Goal: Task Accomplishment & Management: Manage account settings

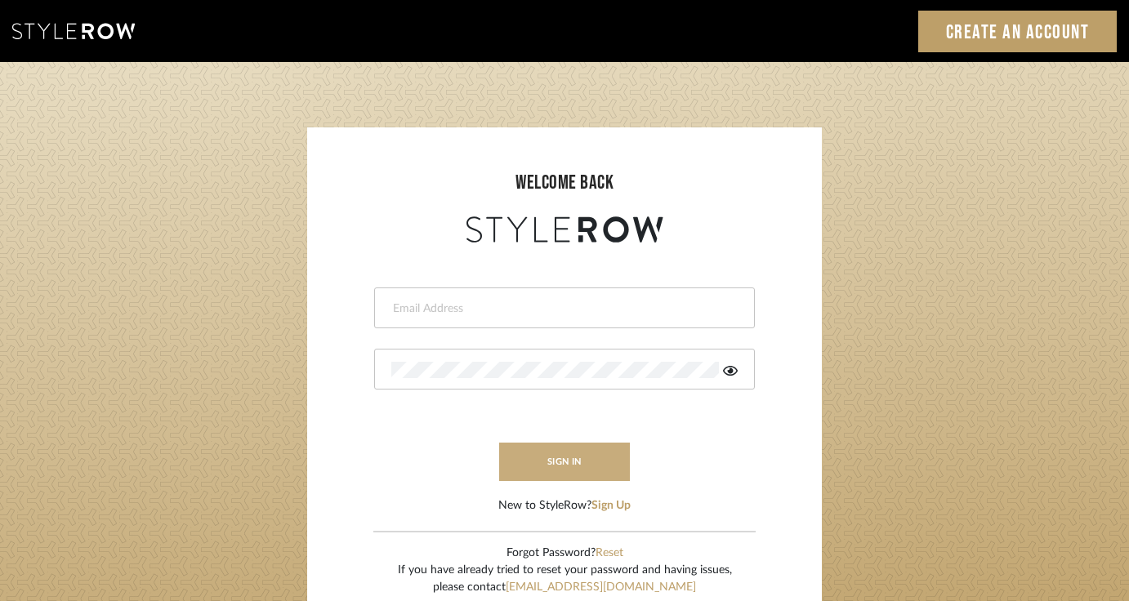
type input "sheridan@erinnv.com"
click at [564, 458] on button "sign in" at bounding box center [564, 462] width 131 height 38
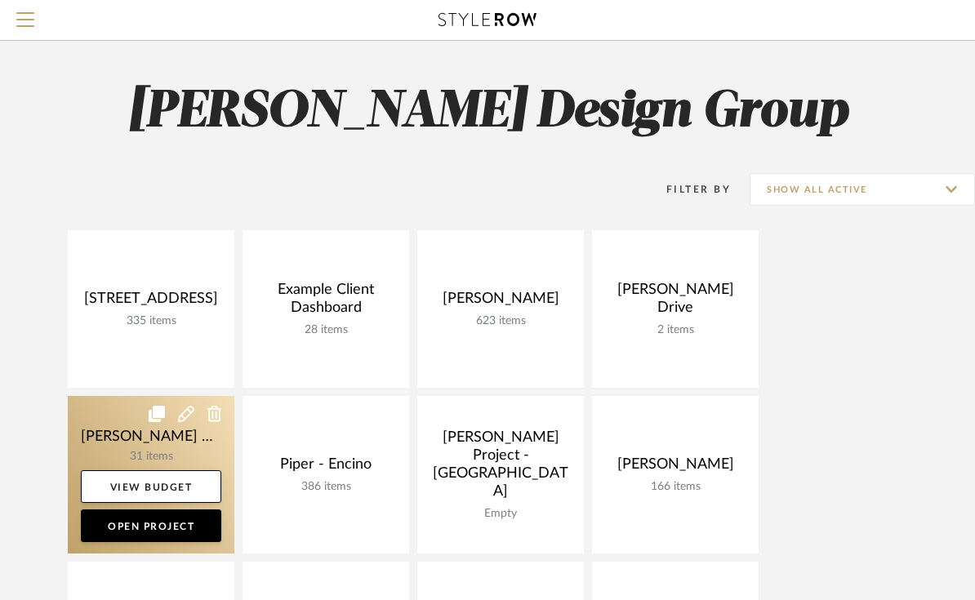
click at [186, 417] on icon at bounding box center [186, 414] width 16 height 16
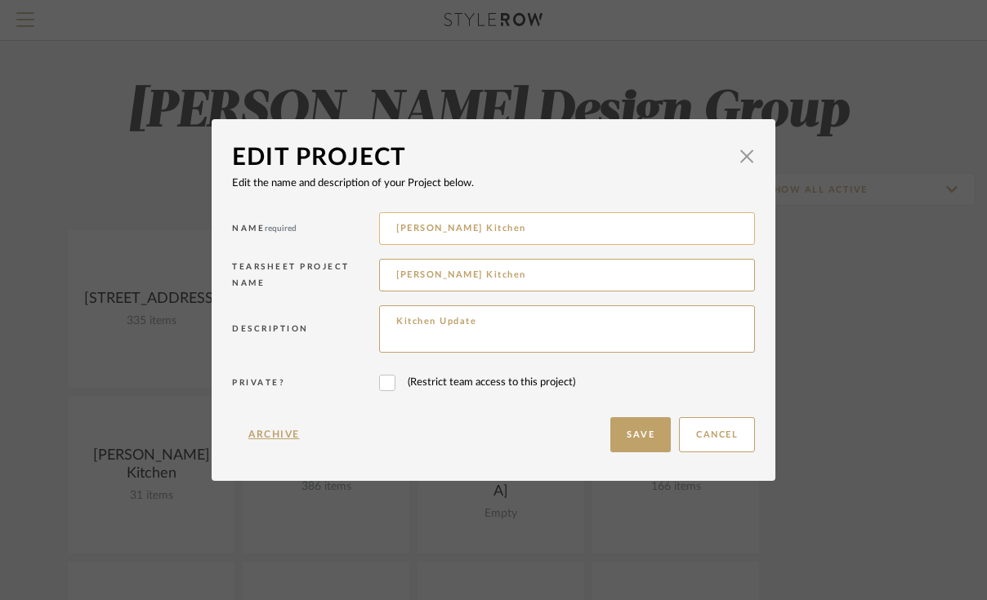
click at [427, 221] on input "McNeill Kitchen" at bounding box center [567, 228] width 376 height 33
click at [428, 233] on input "McNeill Kitchen" at bounding box center [567, 228] width 376 height 33
type input "McNeil Kitchen"
click at [427, 278] on input "McNeill Kitchen" at bounding box center [567, 275] width 376 height 33
type input "McNeil Kitchen"
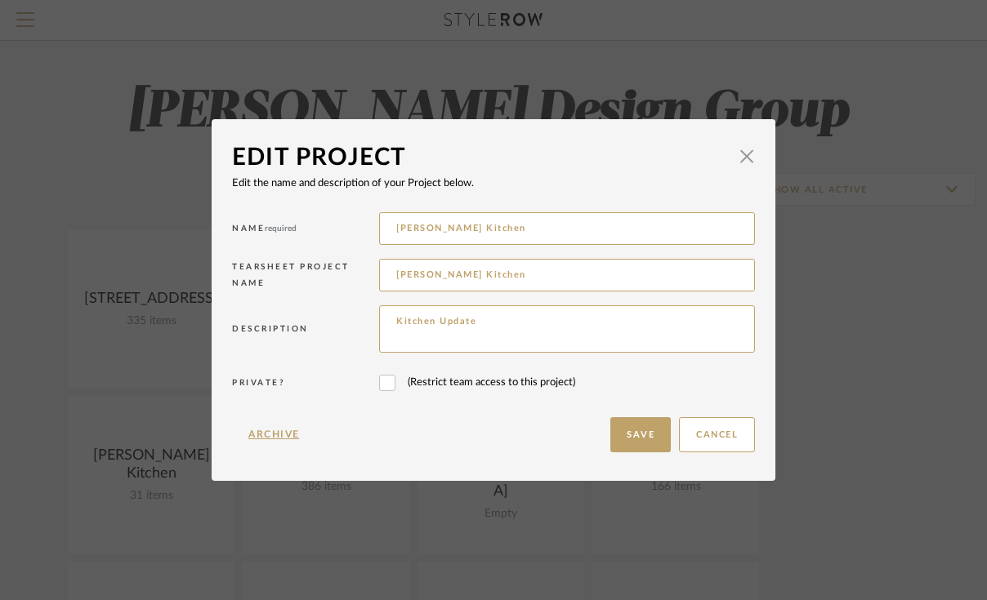
click at [636, 414] on div "Cancel Save" at bounding box center [678, 434] width 153 height 51
click at [631, 437] on button "Save" at bounding box center [640, 434] width 60 height 35
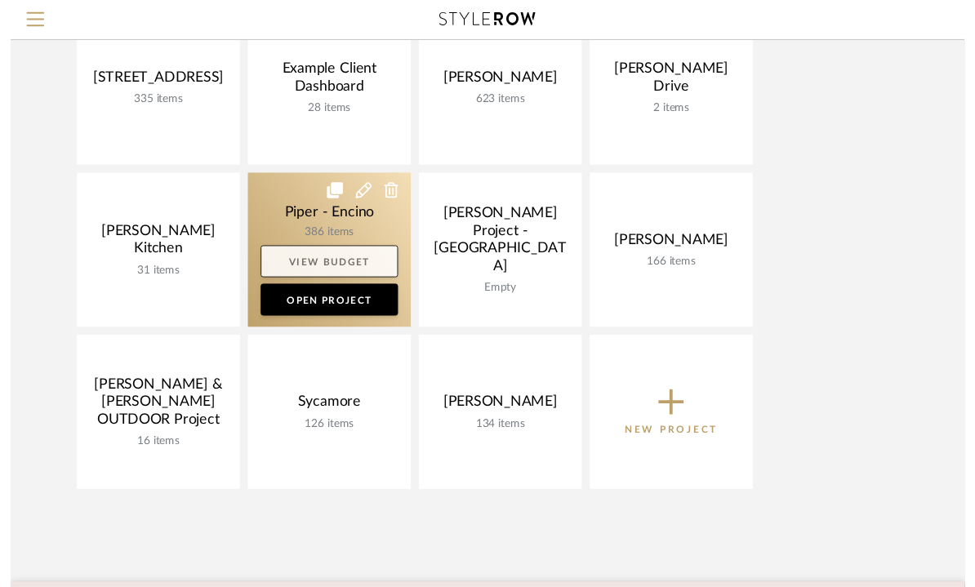
scroll to position [227, 0]
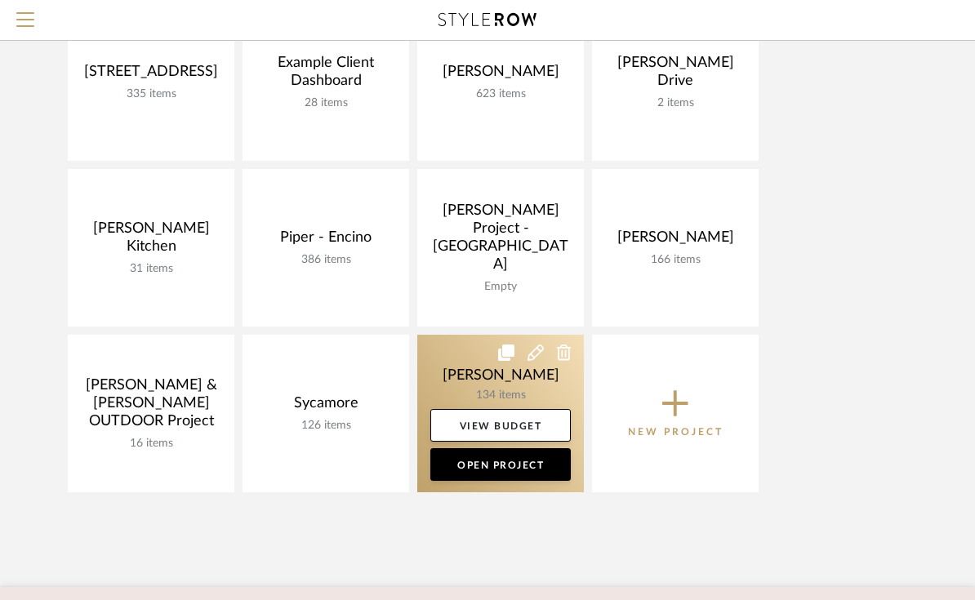
click at [444, 357] on link at bounding box center [500, 414] width 167 height 158
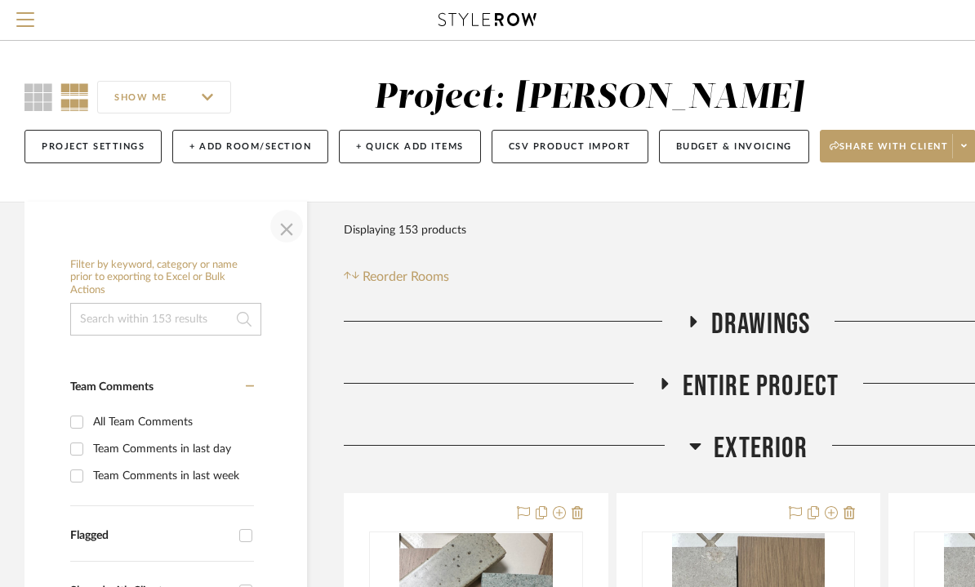
click at [289, 220] on span "button" at bounding box center [286, 226] width 39 height 39
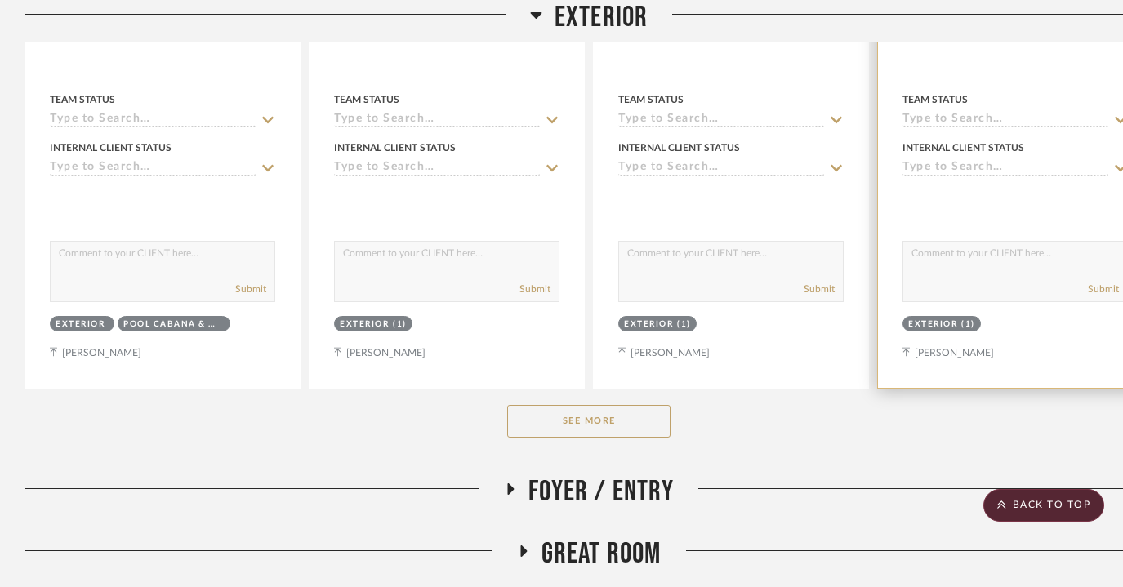
scroll to position [925, 0]
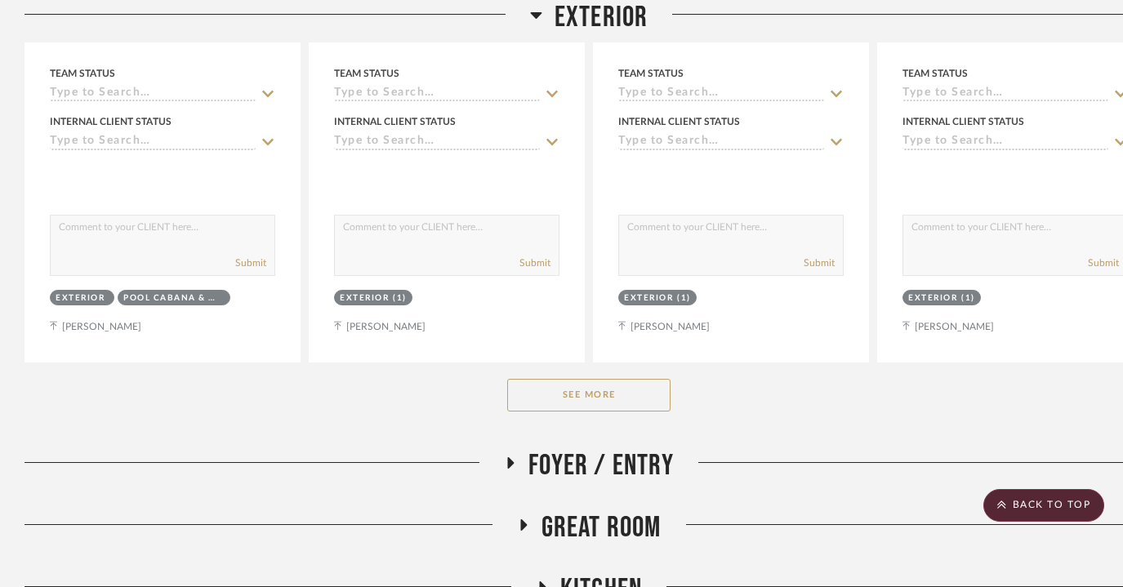
click at [621, 394] on button "See More" at bounding box center [588, 395] width 163 height 33
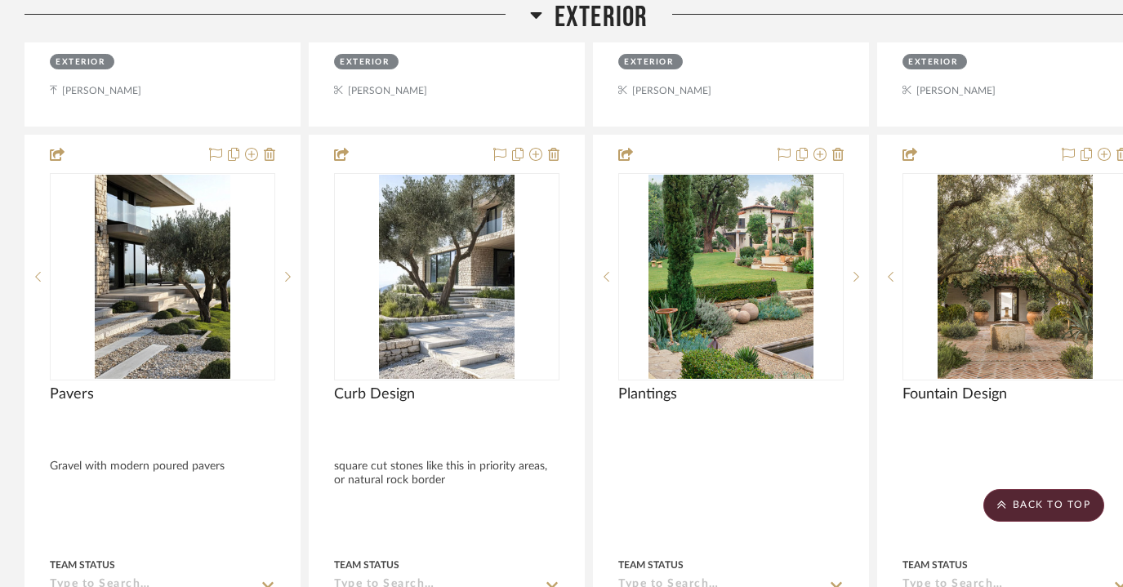
scroll to position [1892, 0]
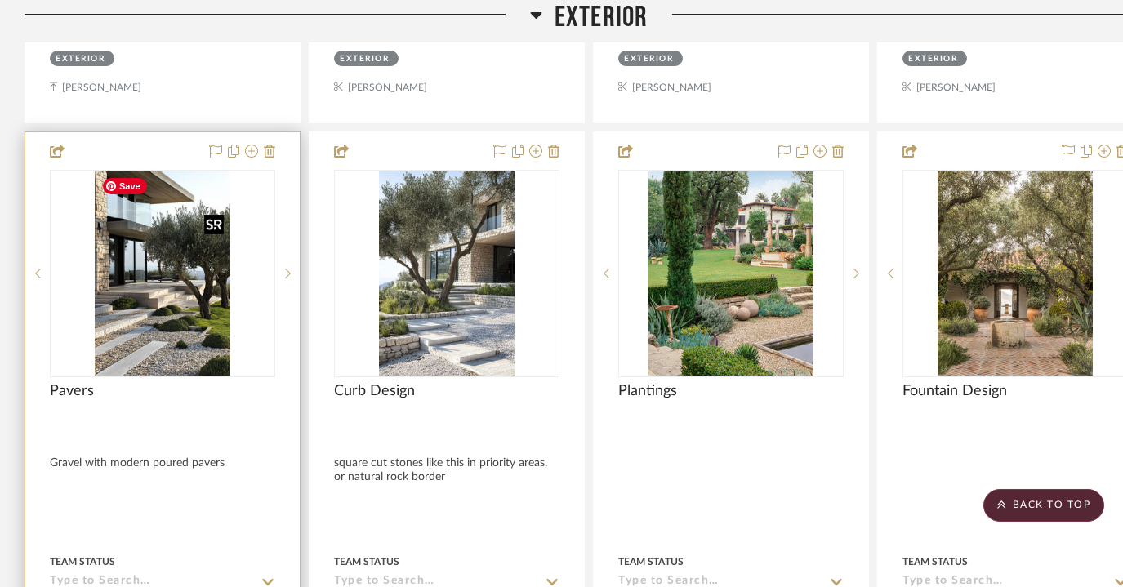
click at [159, 270] on img "0" at bounding box center [163, 274] width 136 height 204
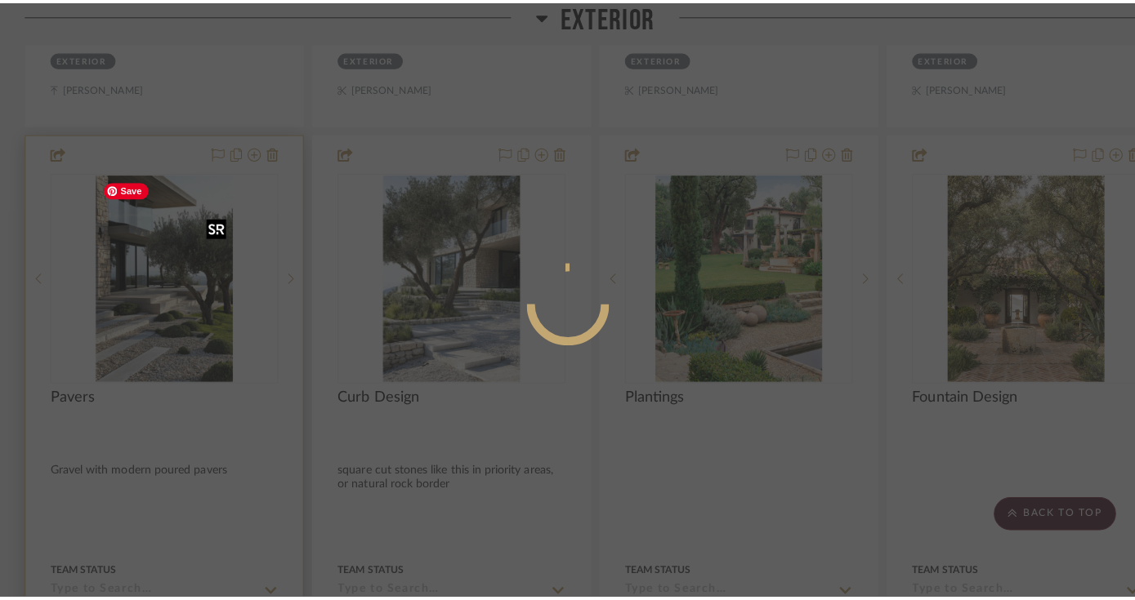
scroll to position [0, 0]
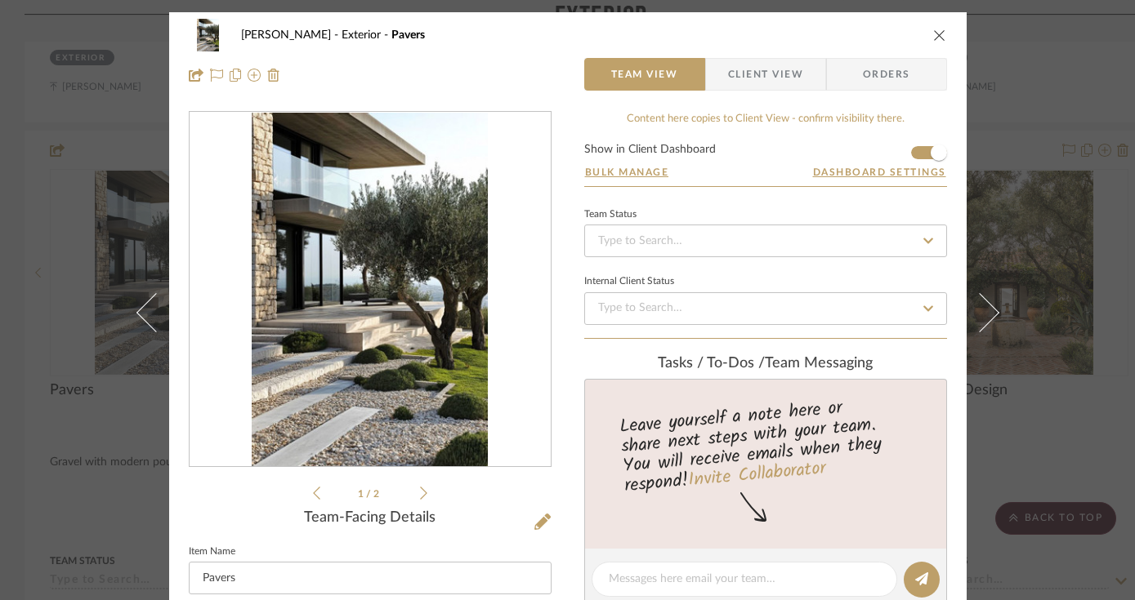
click at [409, 399] on img "0" at bounding box center [370, 290] width 236 height 355
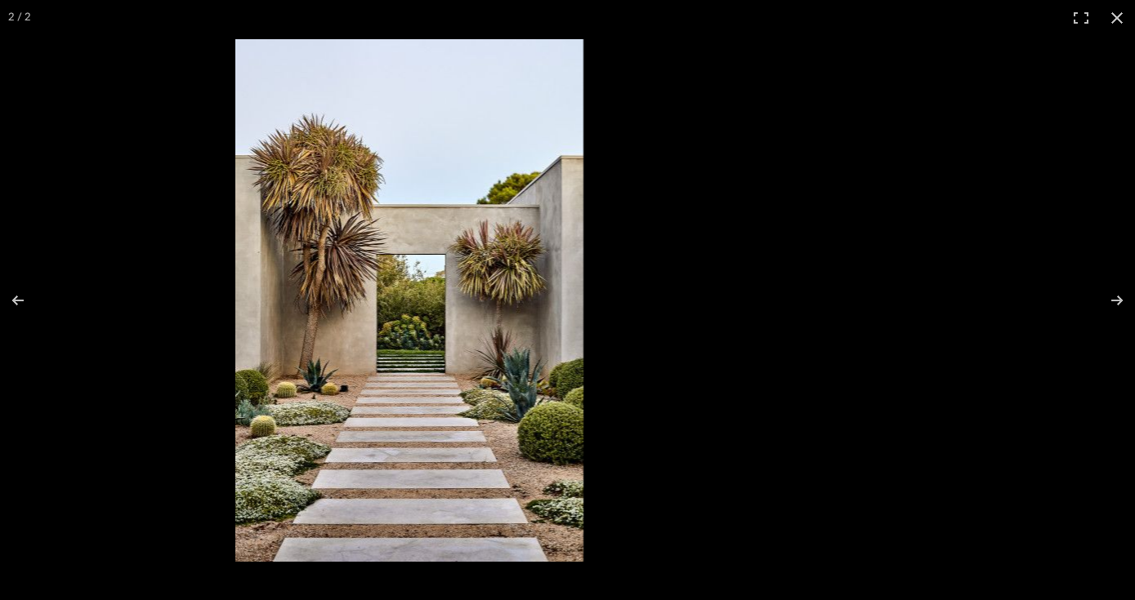
click at [336, 346] on img at bounding box center [409, 300] width 348 height 523
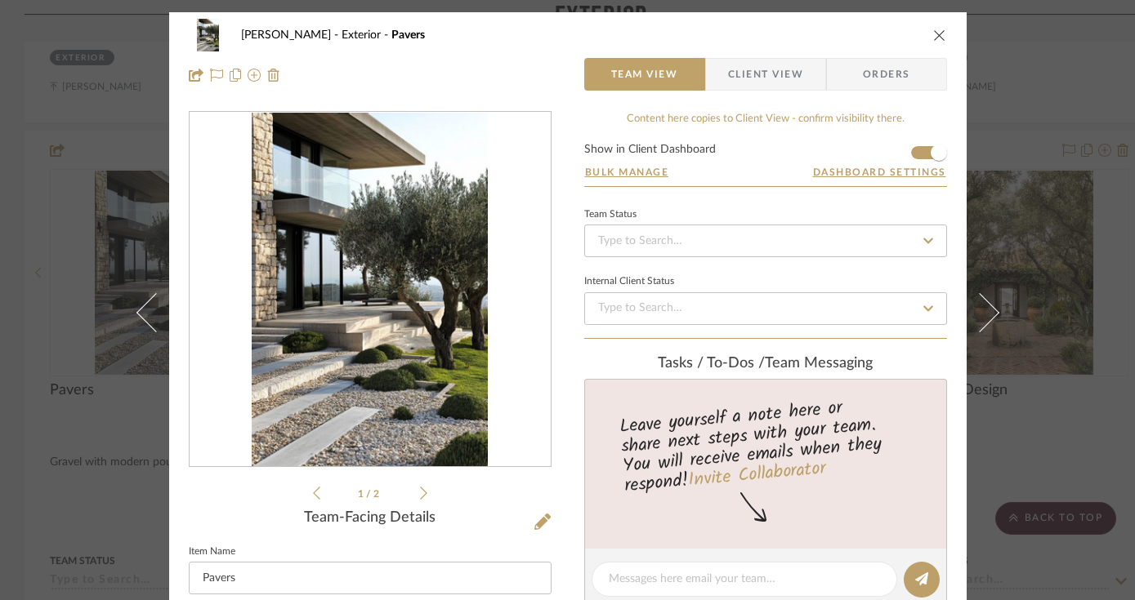
click at [460, 340] on img "0" at bounding box center [370, 290] width 236 height 355
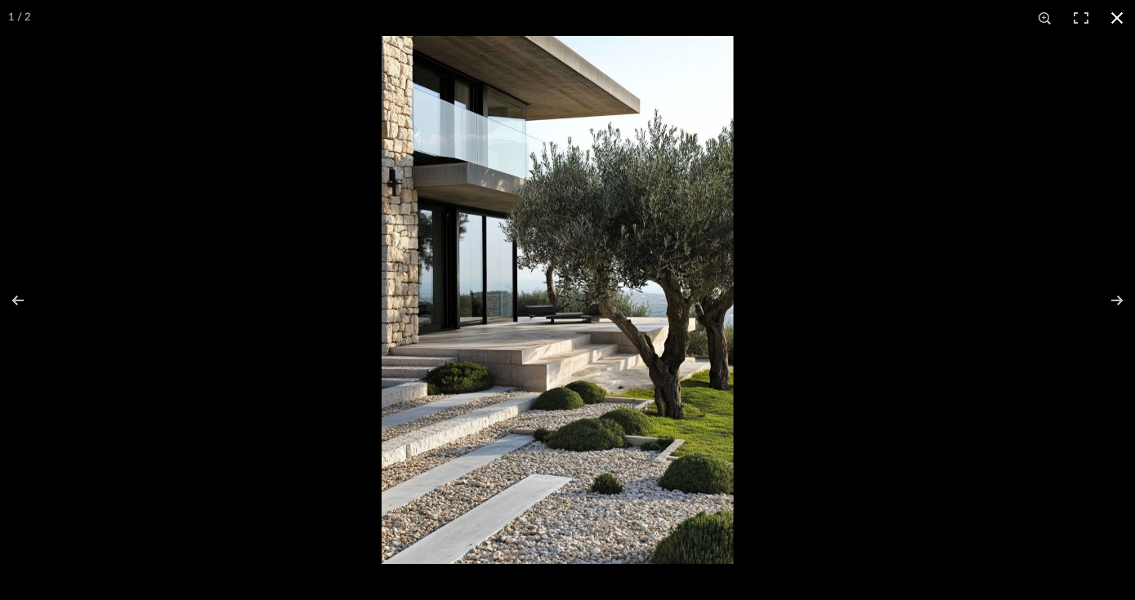
click at [1123, 31] on button at bounding box center [1117, 18] width 36 height 36
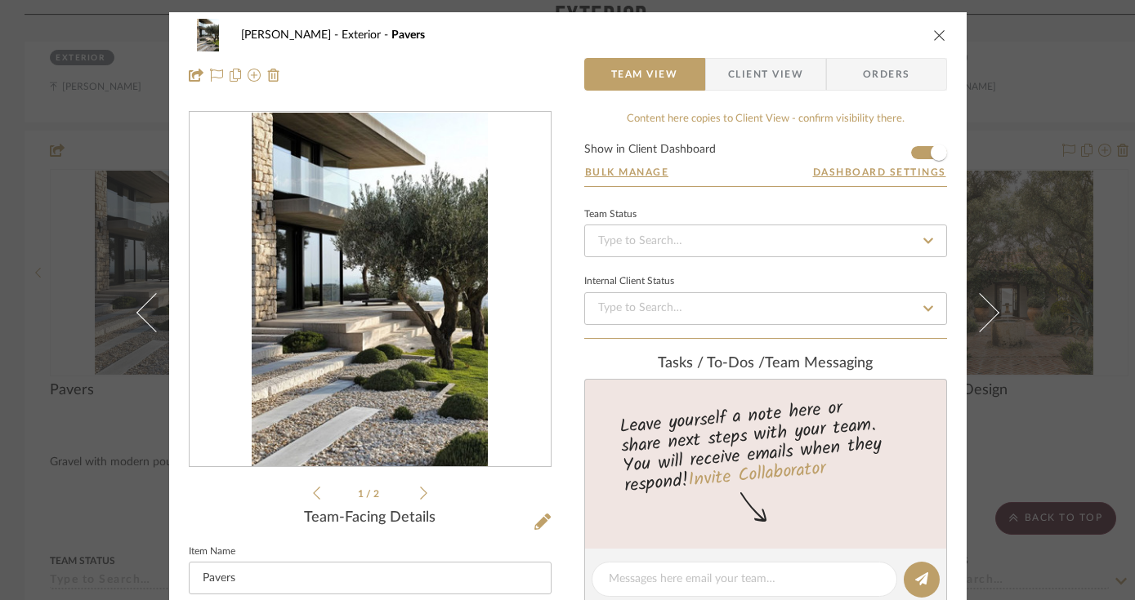
click at [933, 30] on icon "close" at bounding box center [939, 35] width 13 height 13
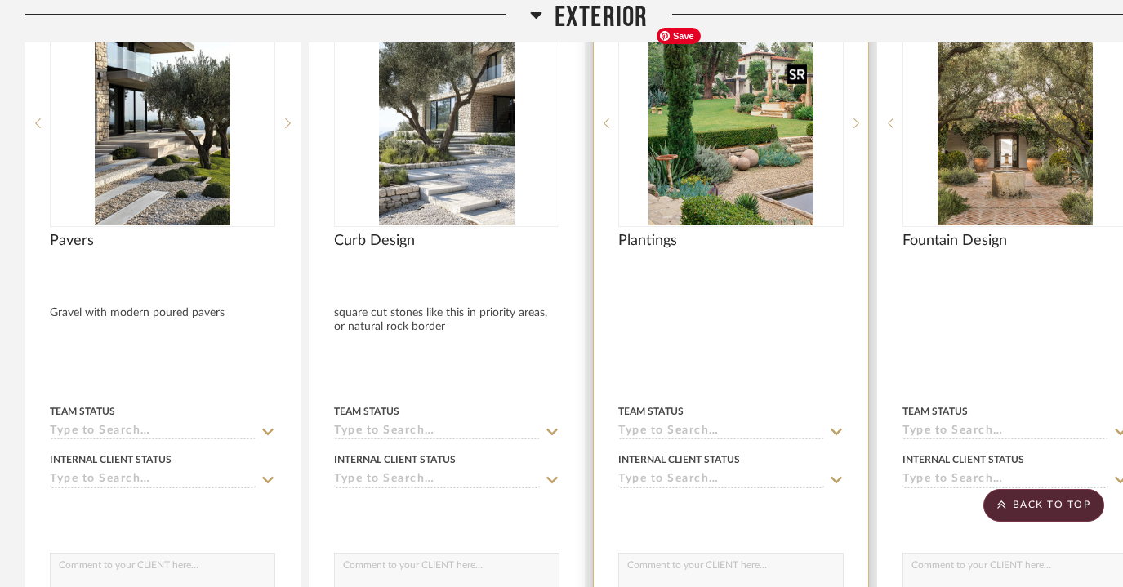
scroll to position [2046, 0]
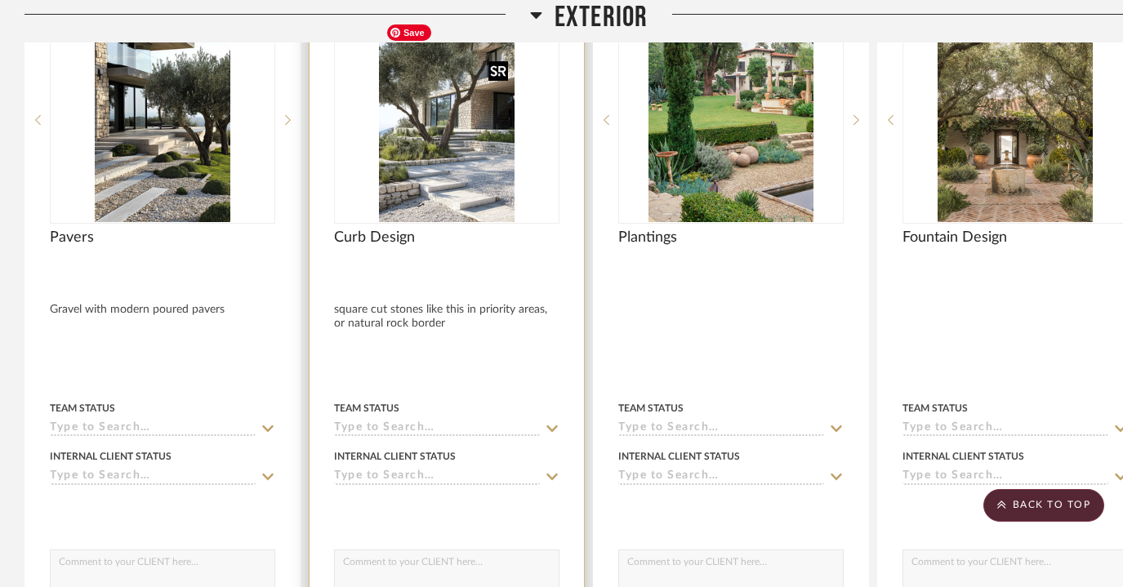
click at [411, 143] on img "0" at bounding box center [447, 120] width 136 height 204
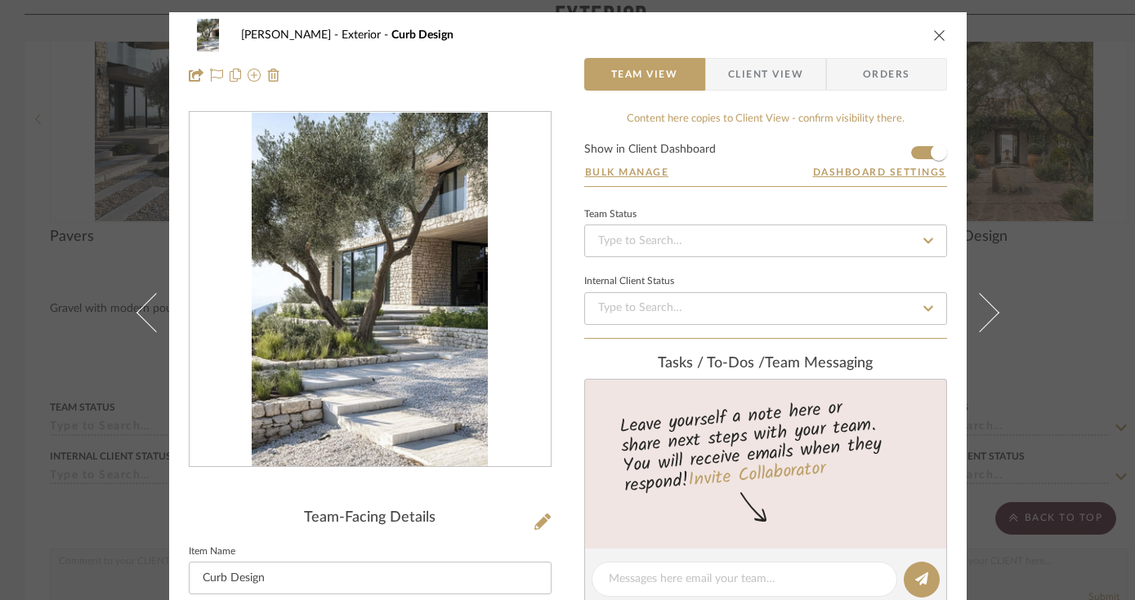
scroll to position [121, 0]
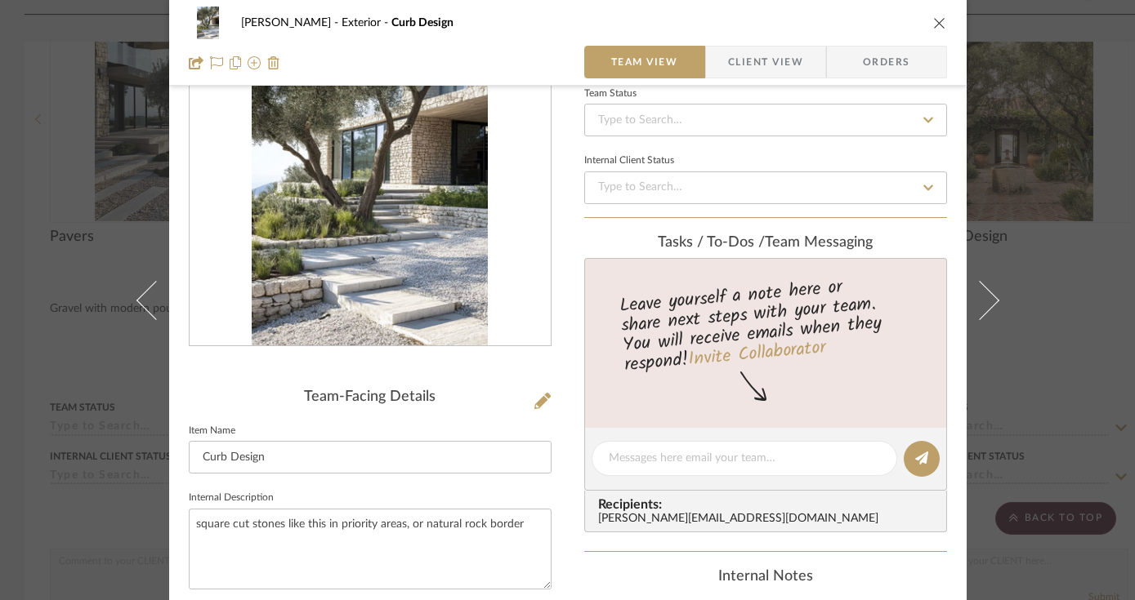
click at [936, 25] on icon "close" at bounding box center [939, 22] width 13 height 13
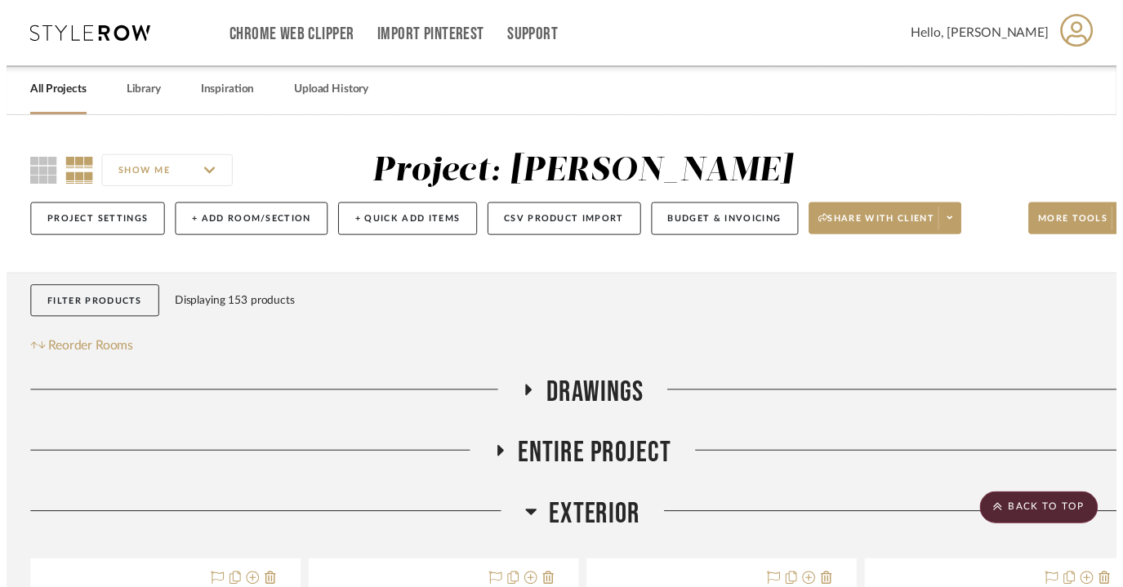
scroll to position [2046, 0]
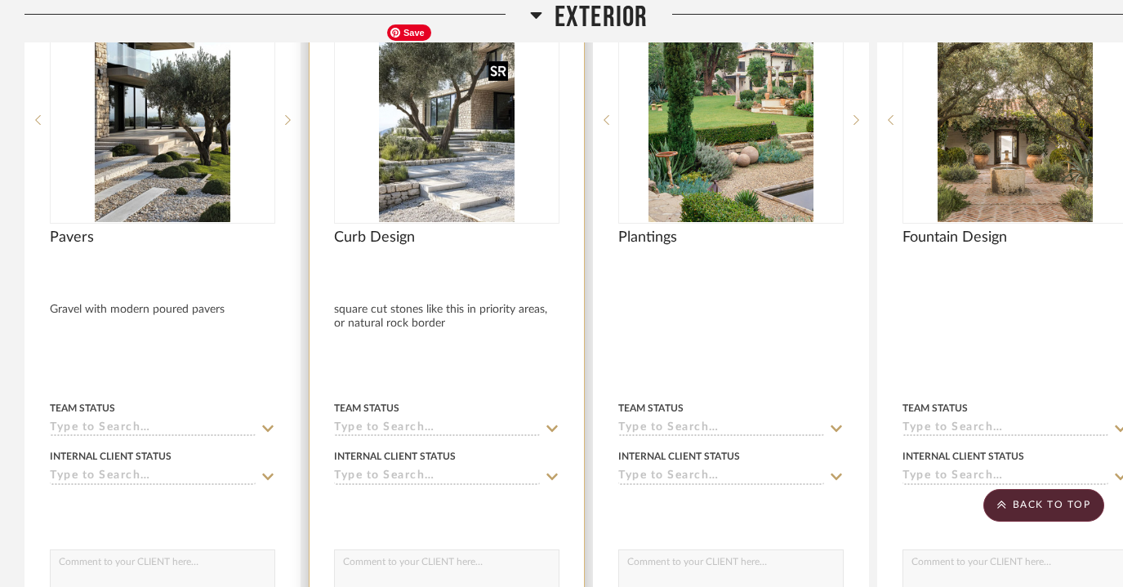
click at [501, 187] on img "0" at bounding box center [447, 120] width 136 height 204
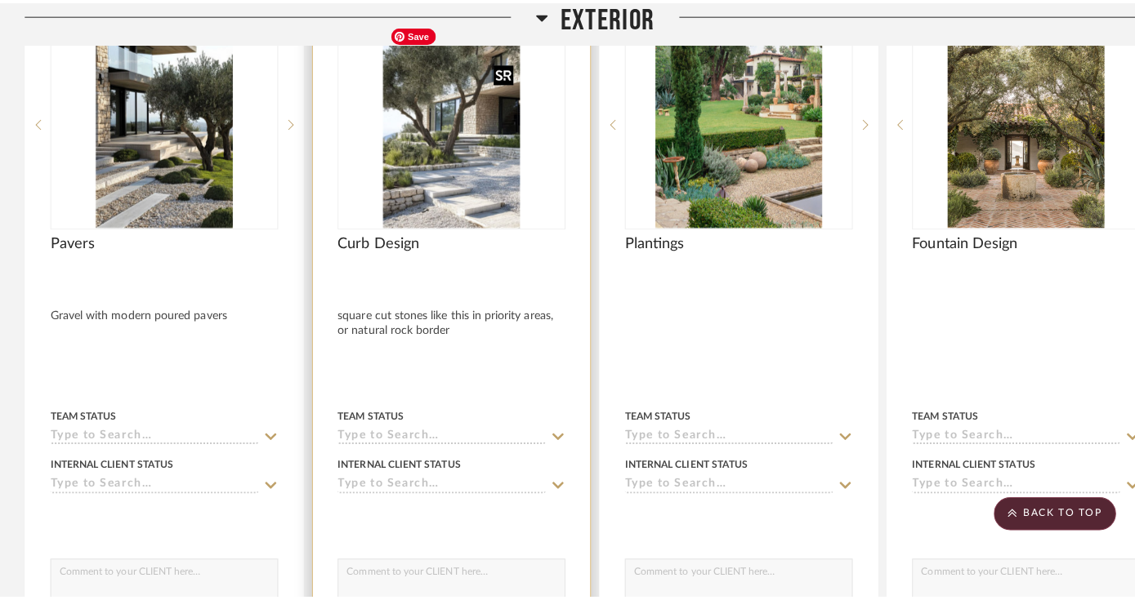
scroll to position [0, 0]
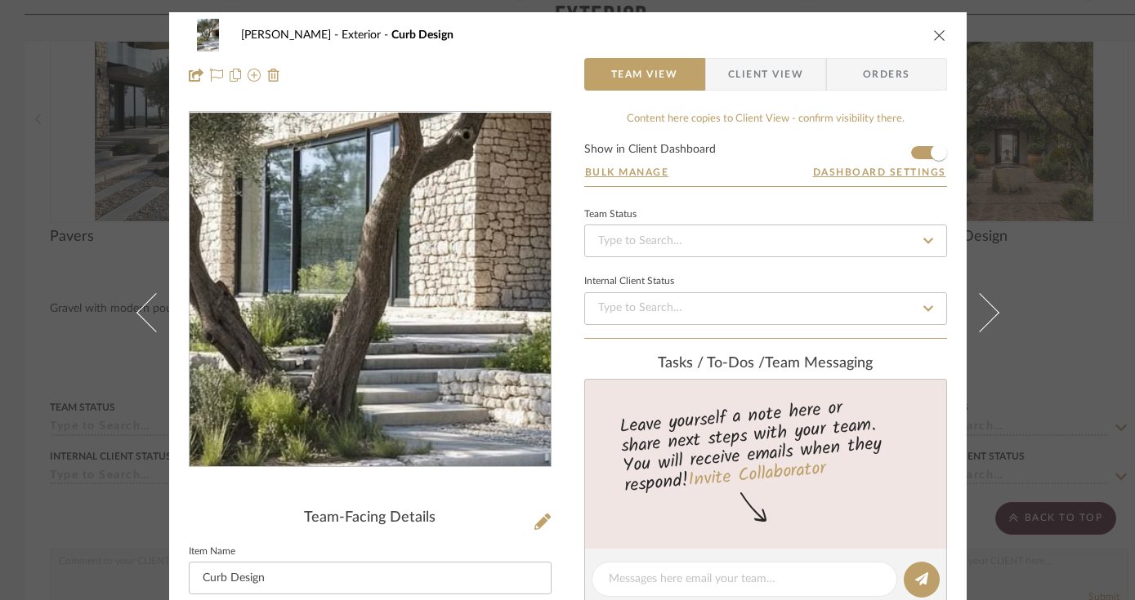
click at [371, 299] on img "0" at bounding box center [370, 290] width 236 height 355
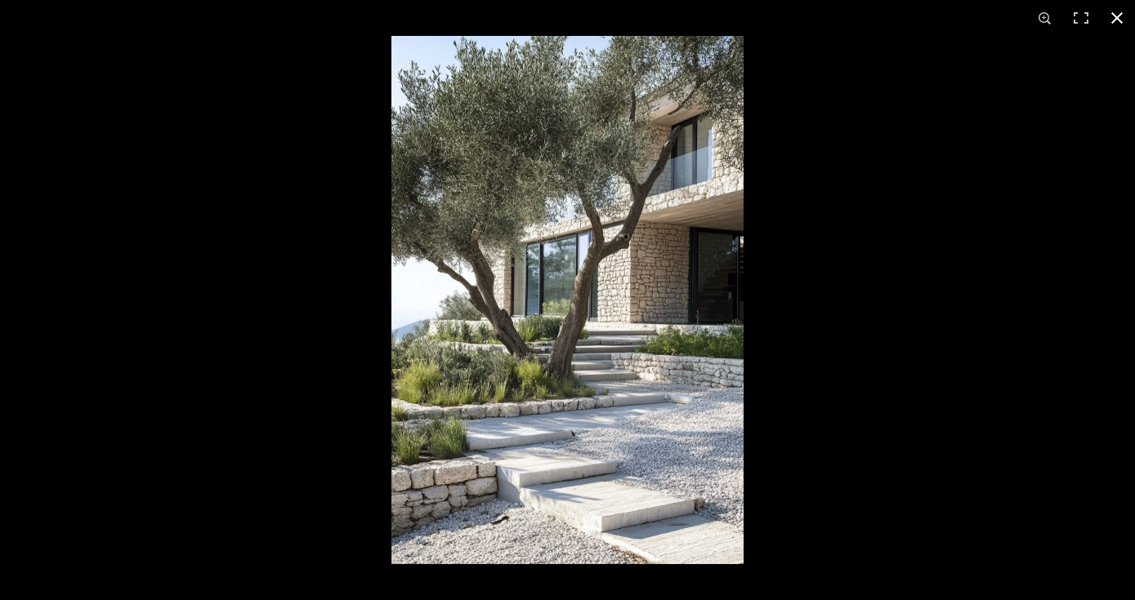
click at [1121, 21] on button at bounding box center [1117, 18] width 36 height 36
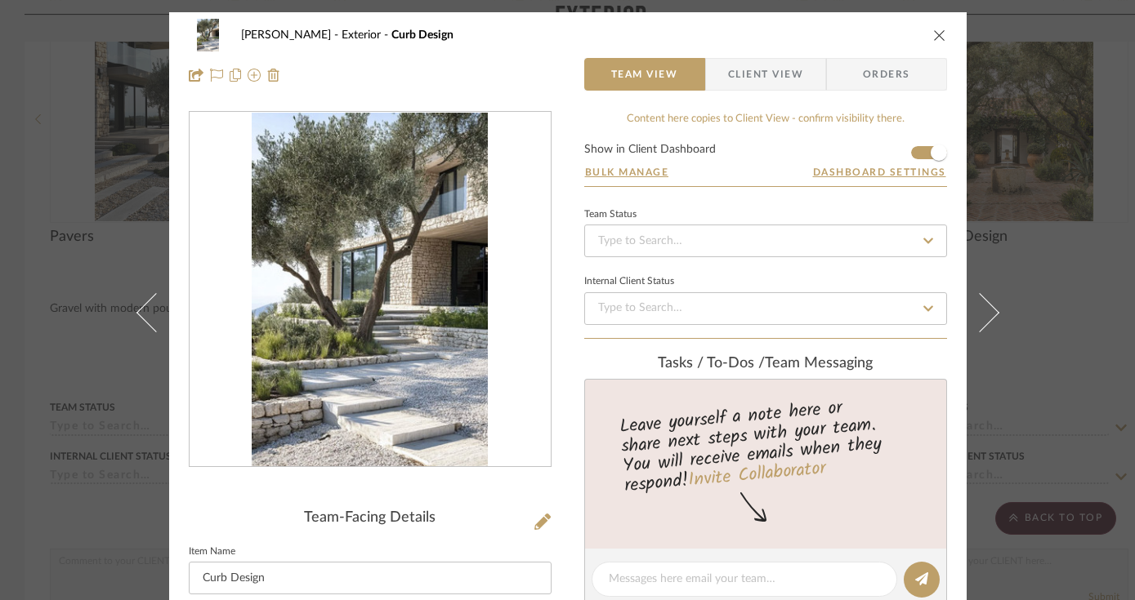
click at [1118, 245] on div "Tillman Scottsdale Exterior Curb Design Team View Client View Orders Team-Facin…" at bounding box center [567, 300] width 1135 height 600
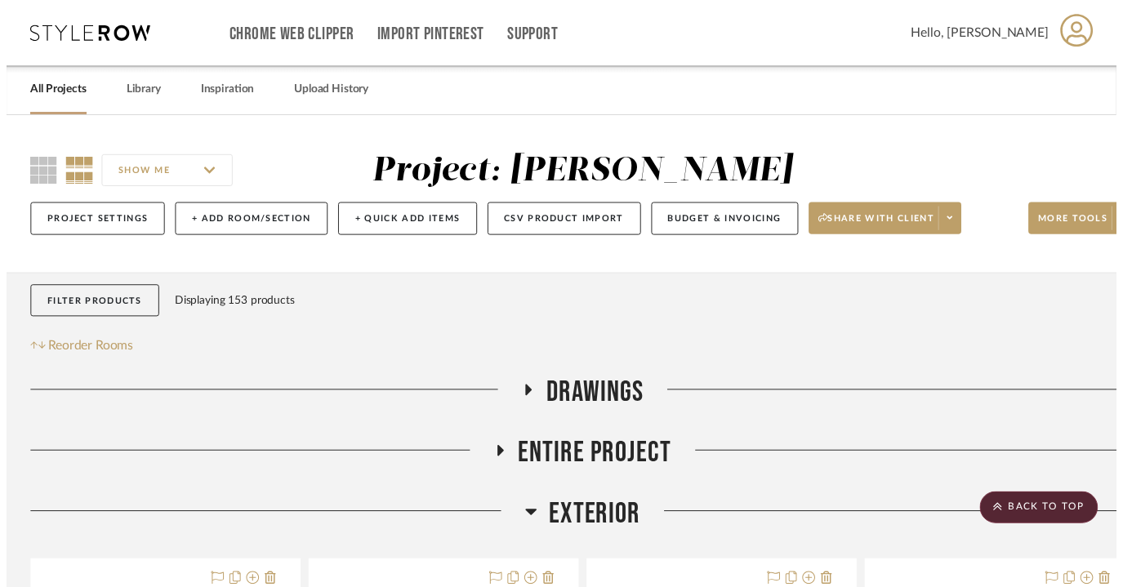
scroll to position [2046, 0]
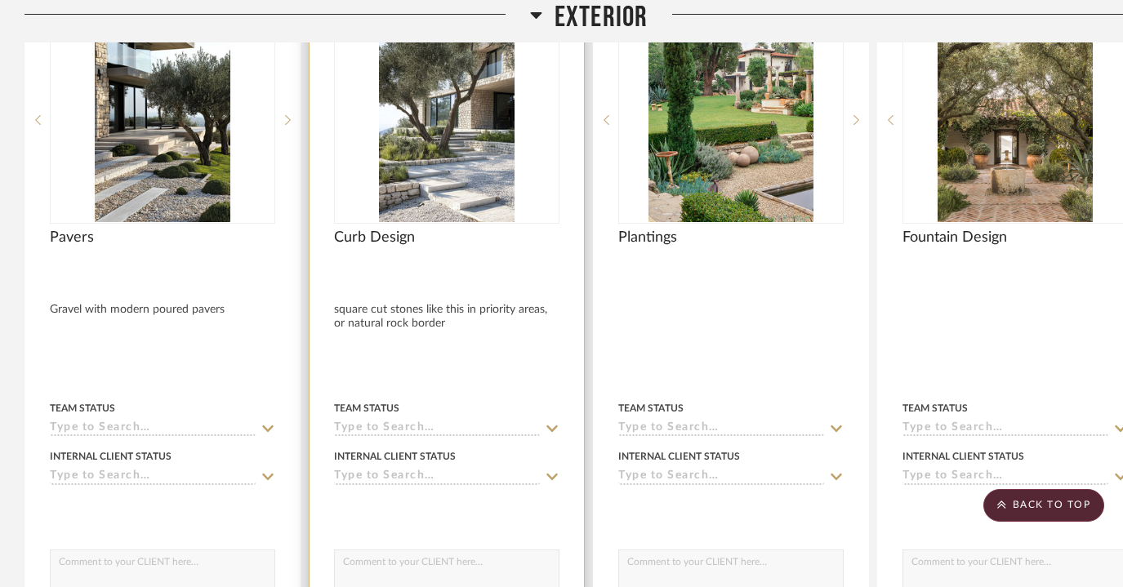
click at [399, 323] on div at bounding box center [447, 338] width 274 height 718
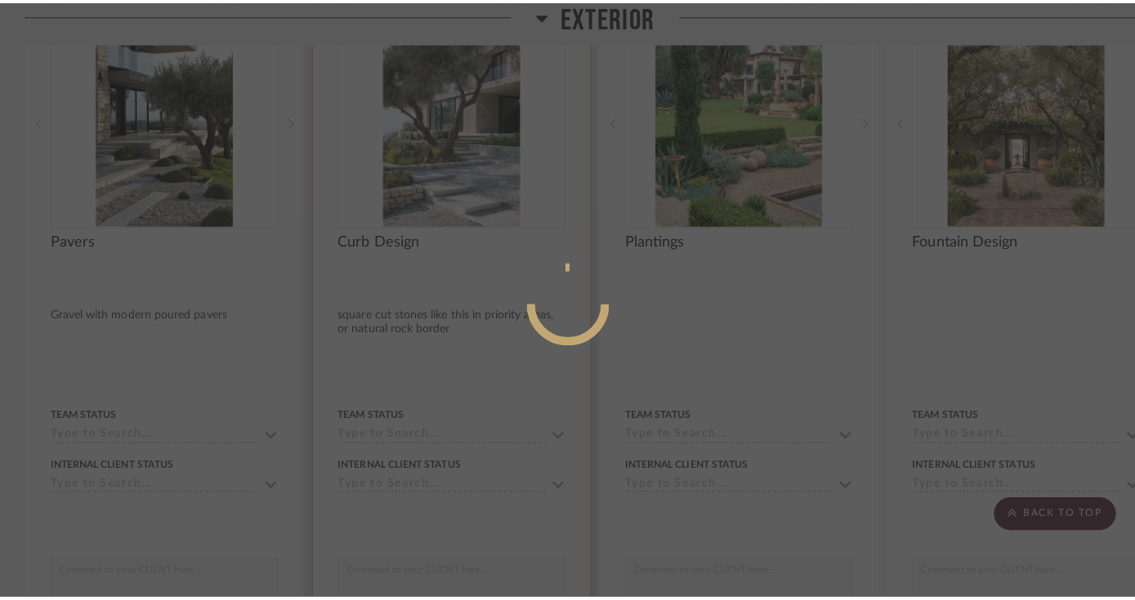
scroll to position [0, 0]
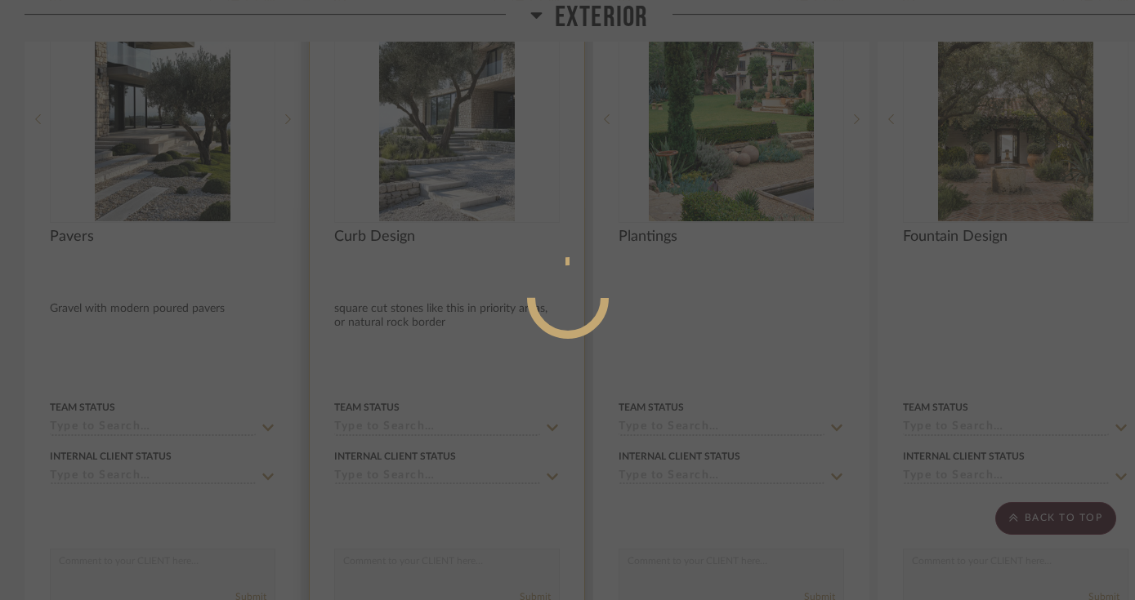
click at [399, 323] on div at bounding box center [567, 300] width 1135 height 600
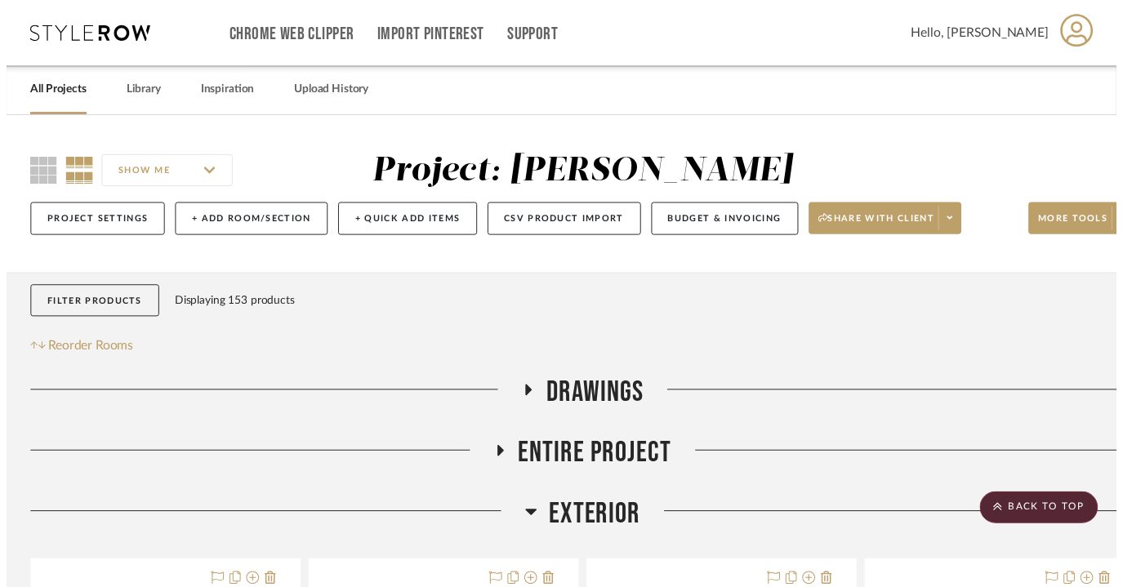
scroll to position [2046, 0]
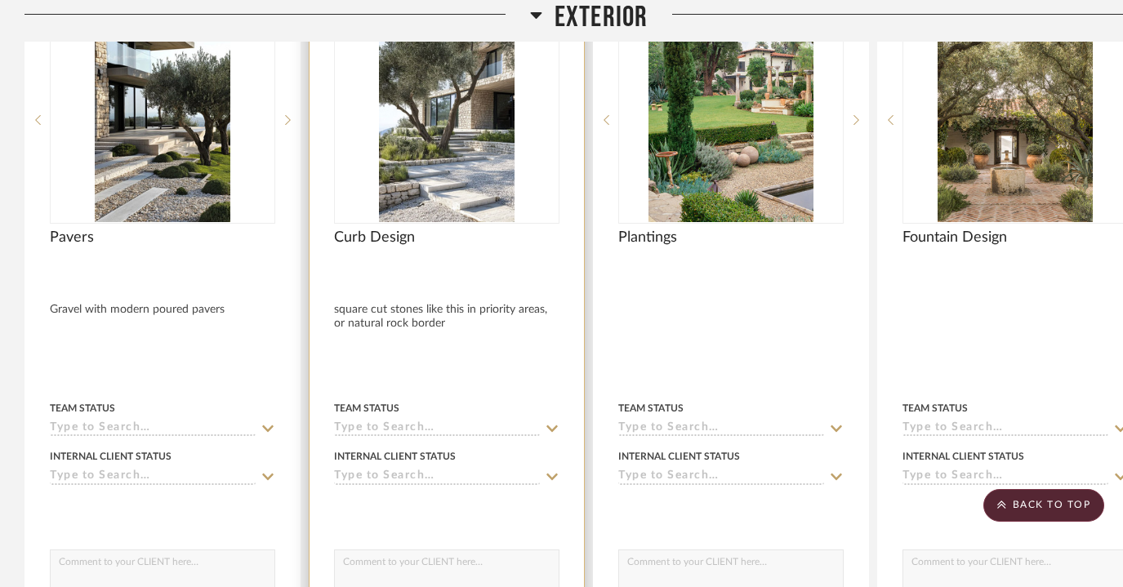
click at [416, 312] on div at bounding box center [447, 338] width 274 height 718
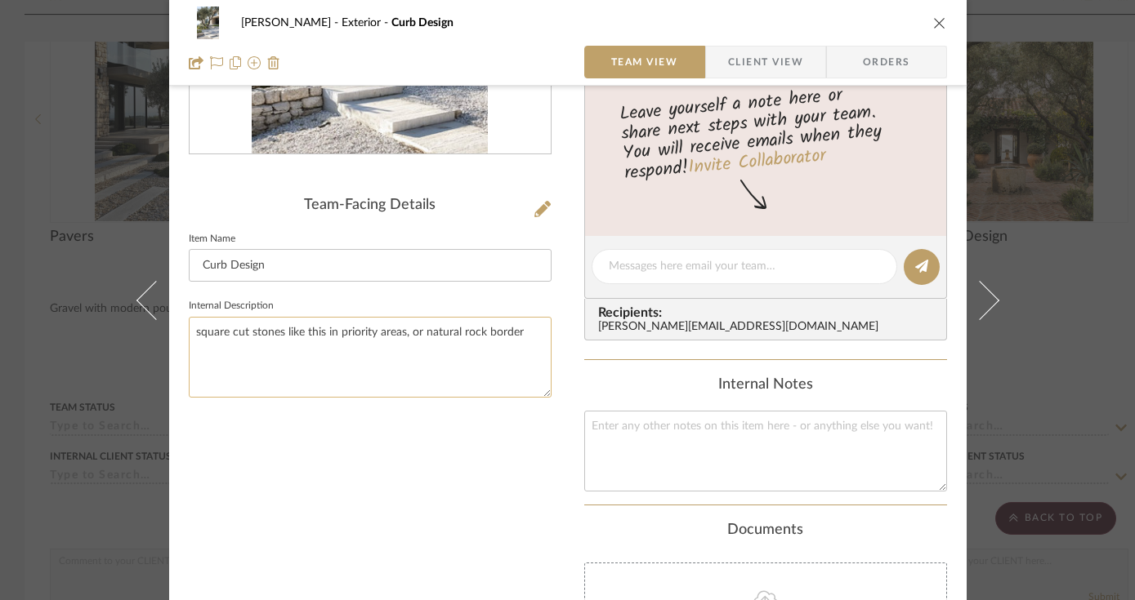
scroll to position [319, 0]
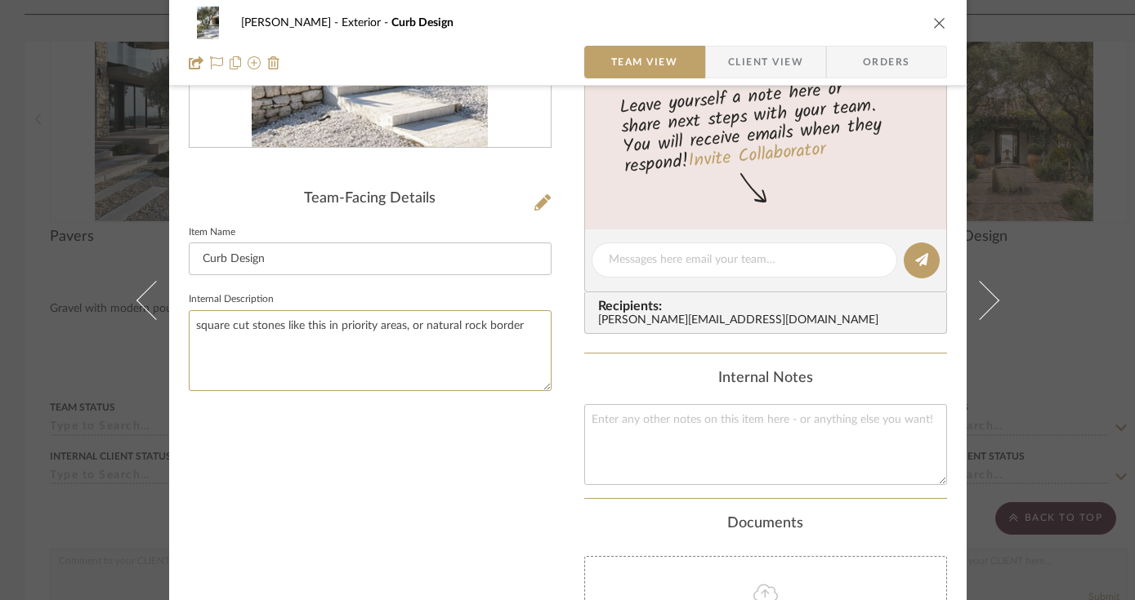
drag, startPoint x: 515, startPoint y: 326, endPoint x: 181, endPoint y: 322, distance: 333.3
click at [181, 322] on div "Tillman Scottsdale Exterior Curb Design Team View Client View Orders Team-Facin…" at bounding box center [567, 262] width 797 height 1139
click at [932, 16] on button "close" at bounding box center [939, 23] width 15 height 15
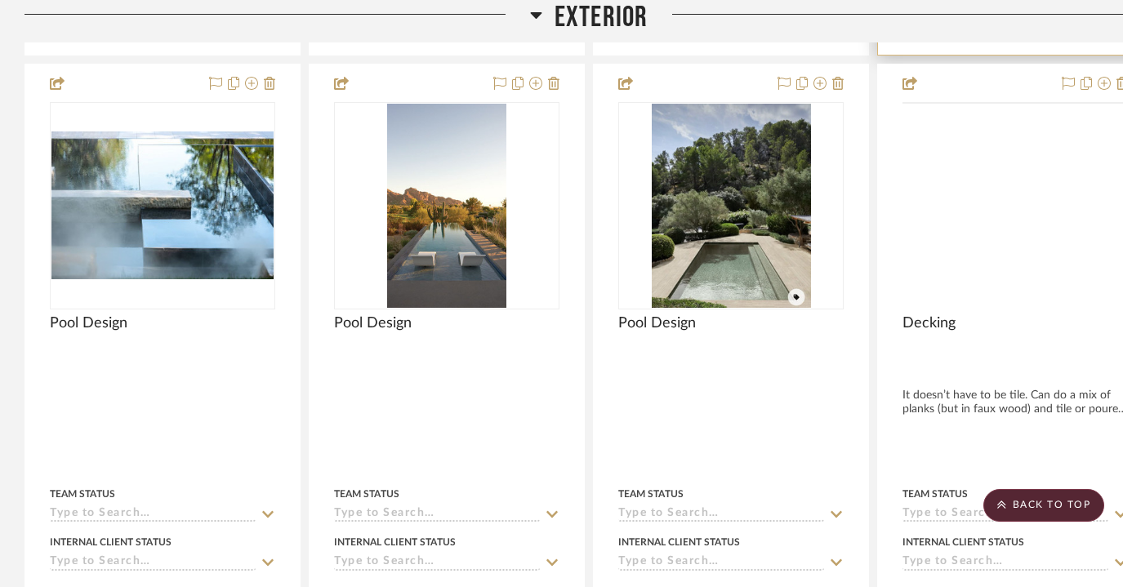
scroll to position [2691, 0]
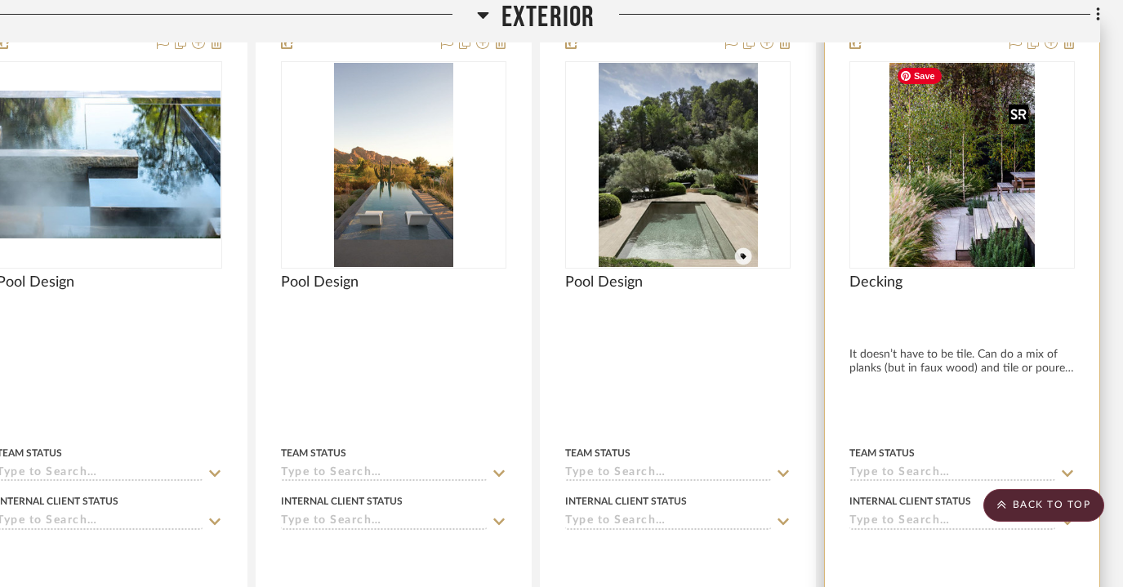
click at [996, 254] on img "0" at bounding box center [962, 165] width 145 height 204
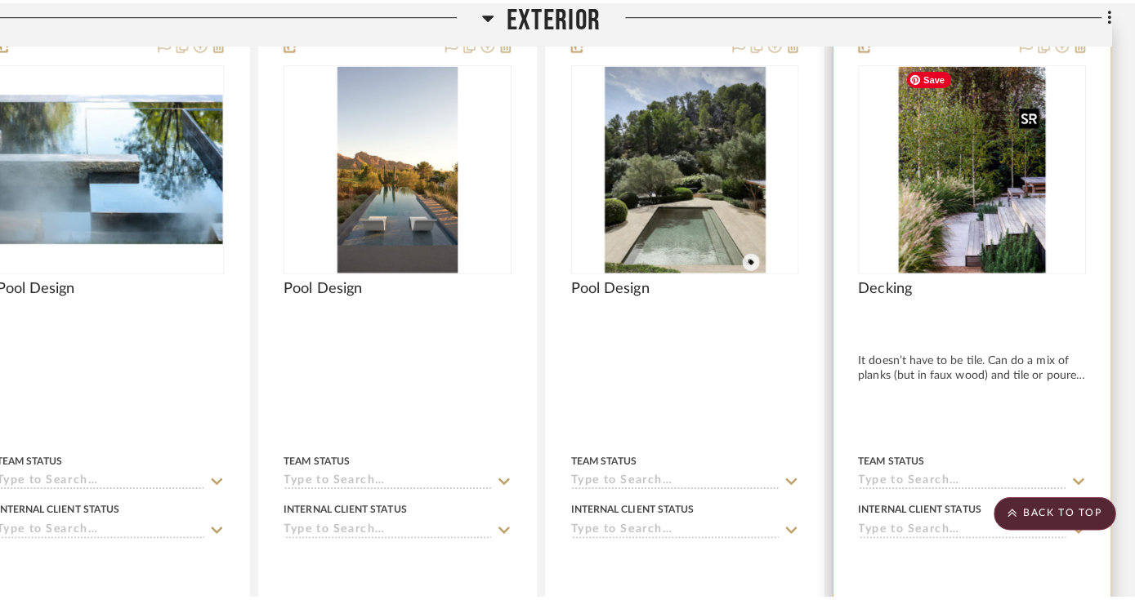
scroll to position [0, 0]
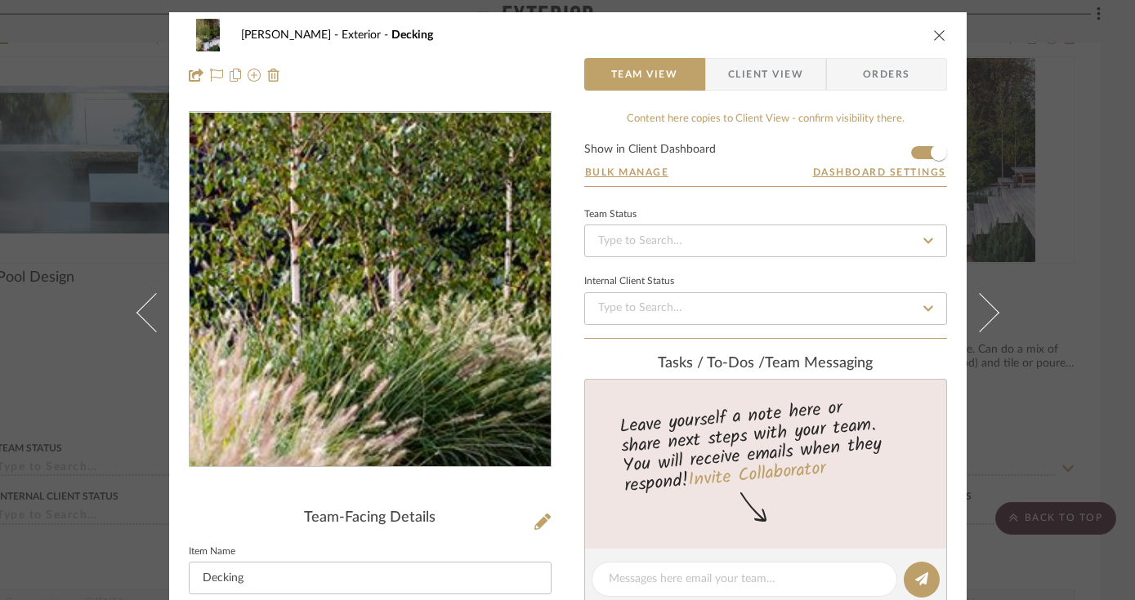
click at [257, 298] on img "0" at bounding box center [369, 290] width 252 height 355
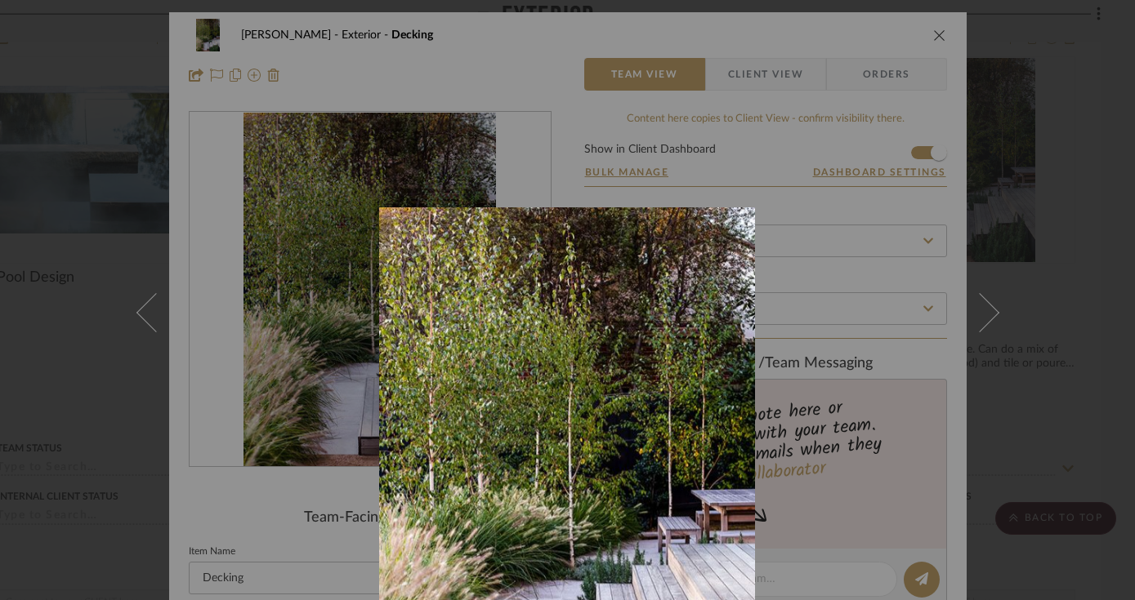
click at [819, 201] on div at bounding box center [567, 300] width 1135 height 600
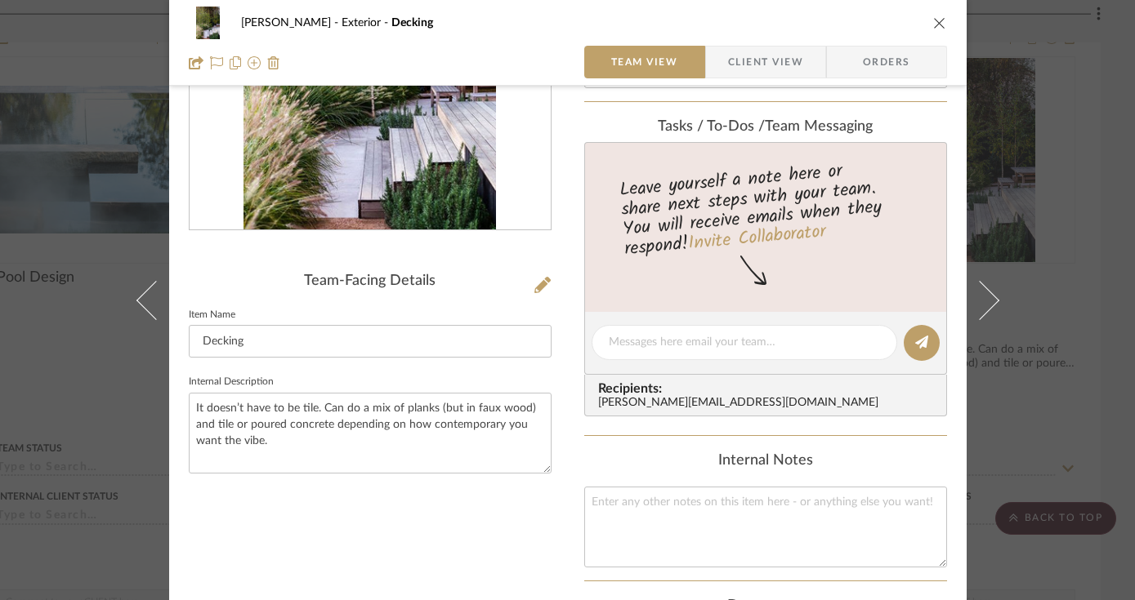
scroll to position [238, 0]
click at [285, 432] on textarea "It doesn’t have to be tile. Can do a mix of planks (but in faux wood) and tile …" at bounding box center [370, 432] width 363 height 81
click at [261, 429] on textarea "It doesn’t have to be tile. Can do a mix of planks (but in faux wood) and tile …" at bounding box center [370, 432] width 363 height 81
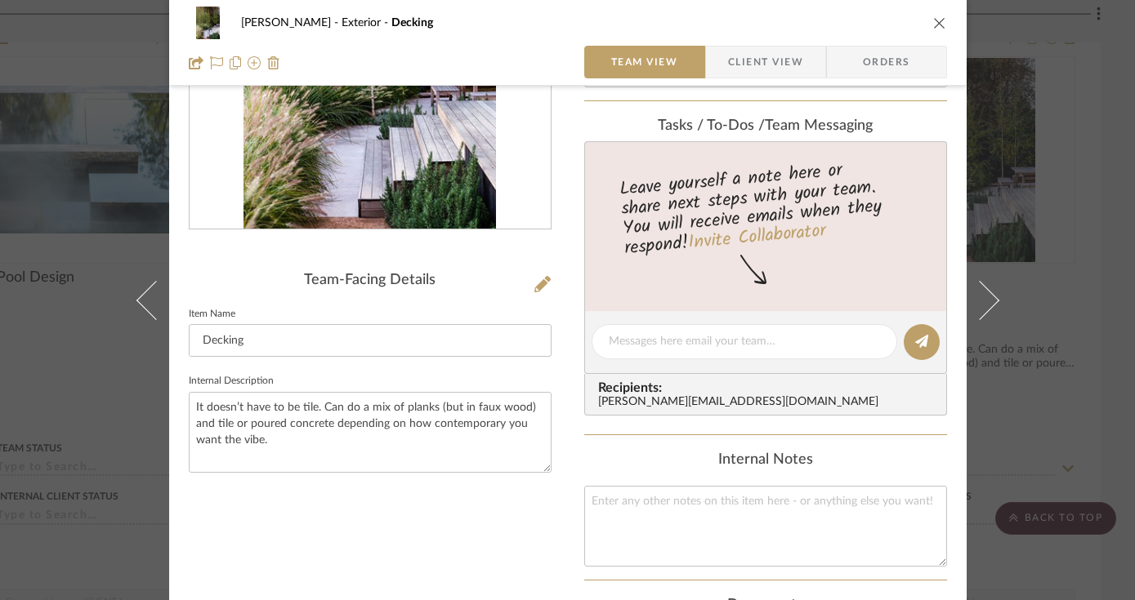
click at [539, 321] on fieldset "Item Name Decking" at bounding box center [370, 330] width 363 height 55
click at [933, 23] on icon "close" at bounding box center [939, 22] width 13 height 13
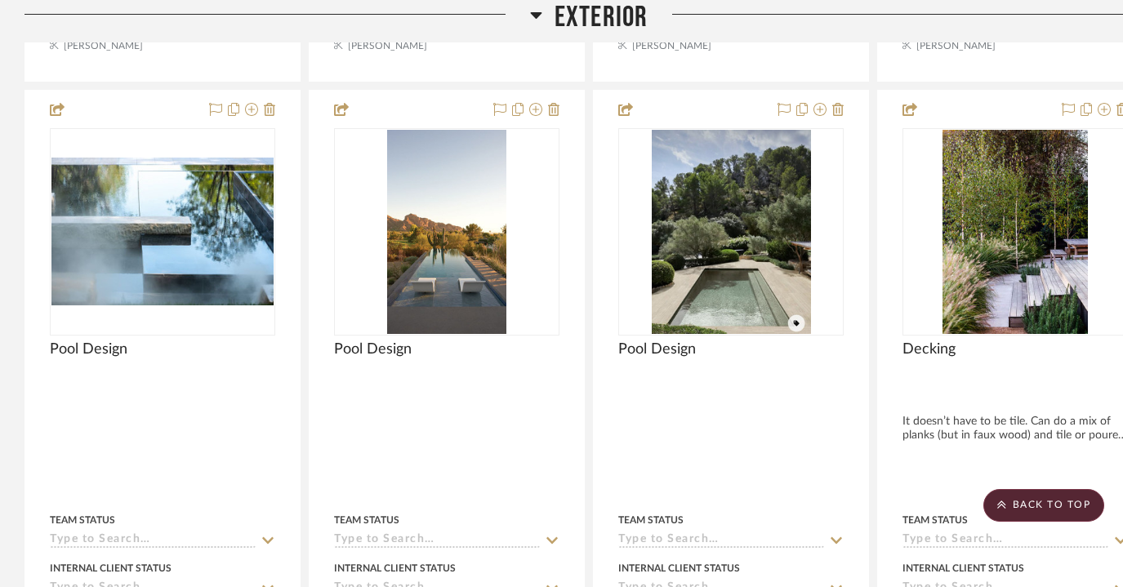
scroll to position [2675, 0]
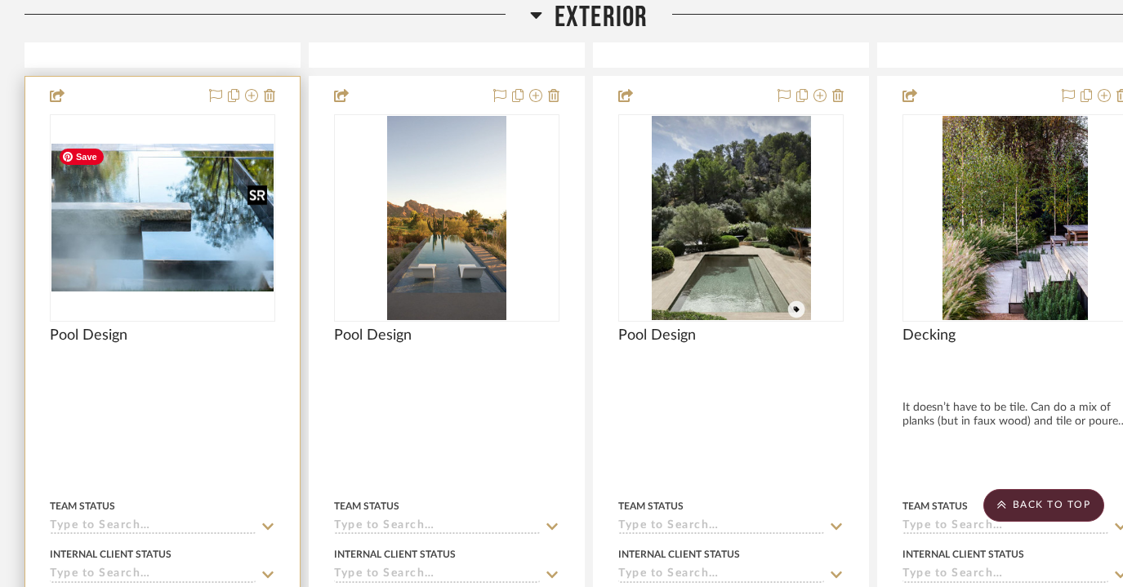
click at [192, 244] on img "0" at bounding box center [162, 218] width 222 height 148
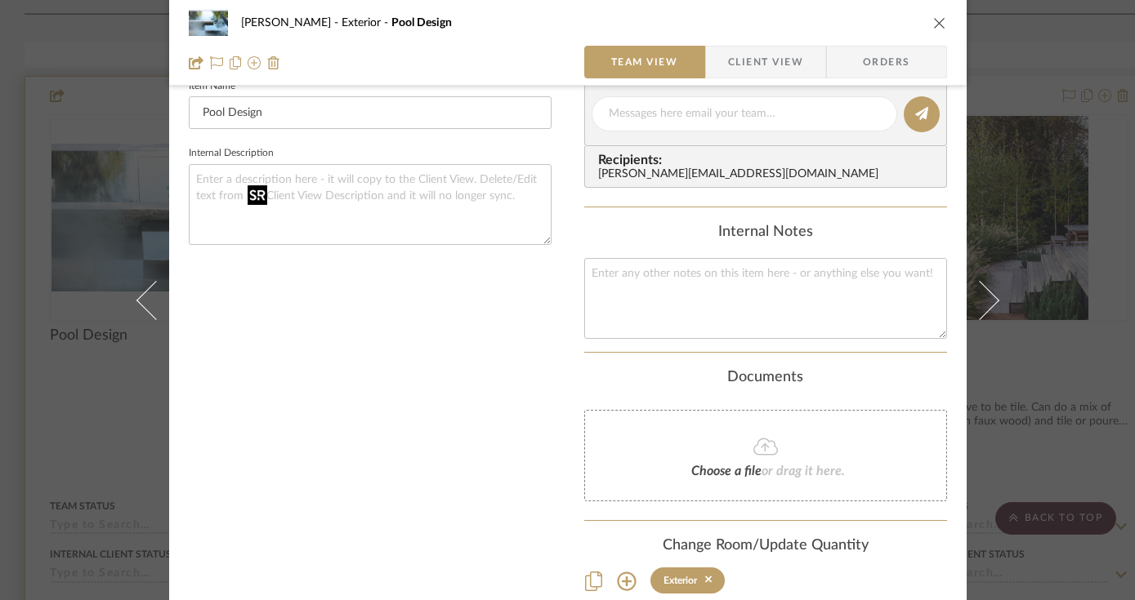
scroll to position [468, 0]
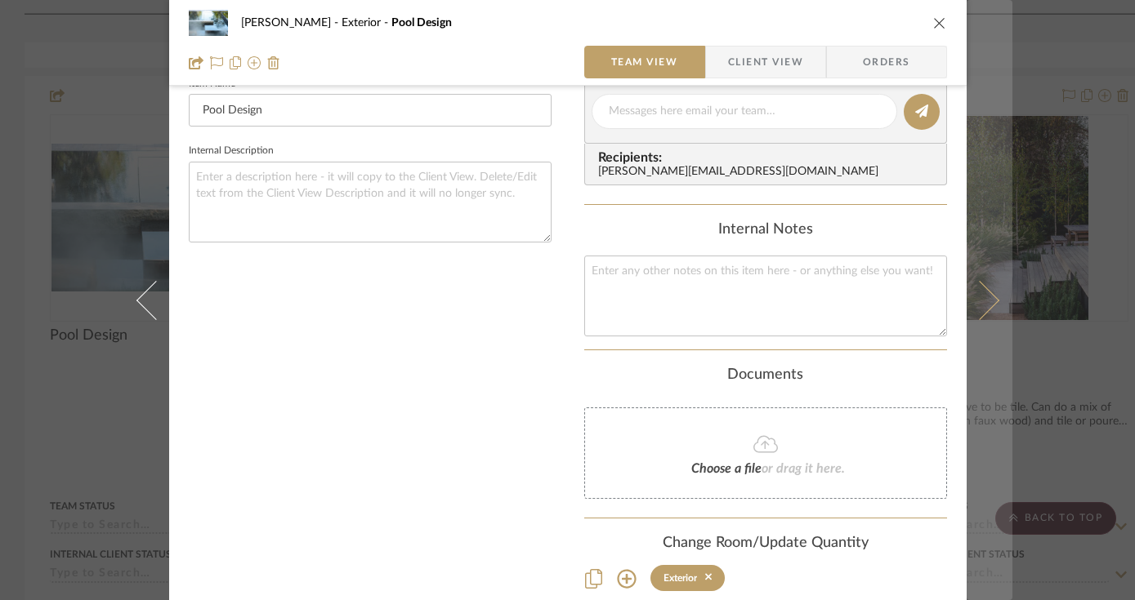
click at [980, 306] on icon at bounding box center [978, 299] width 39 height 39
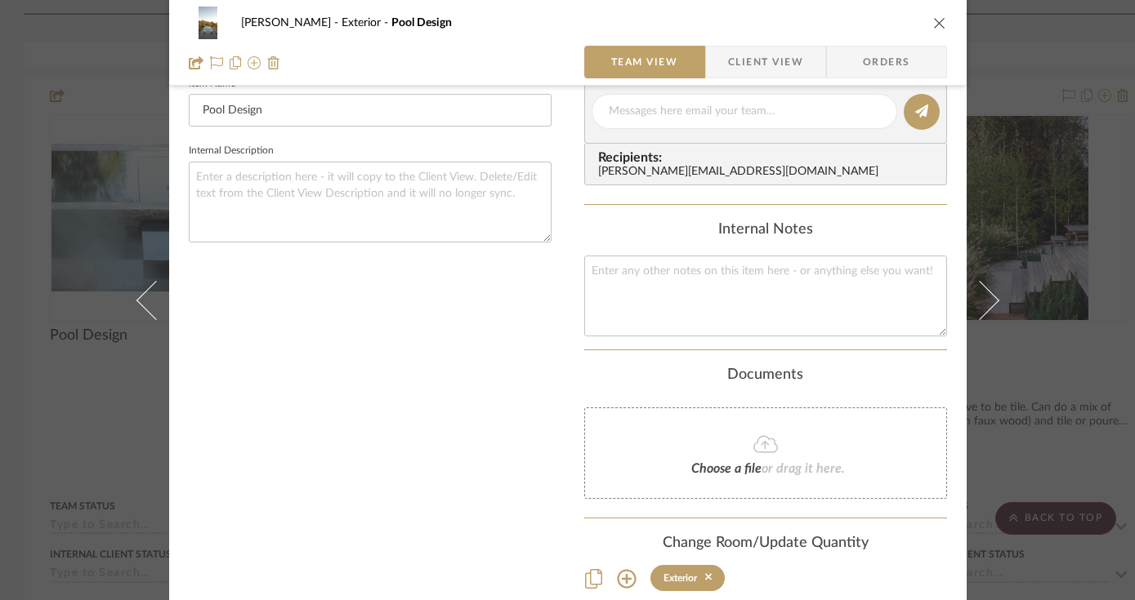
scroll to position [0, 0]
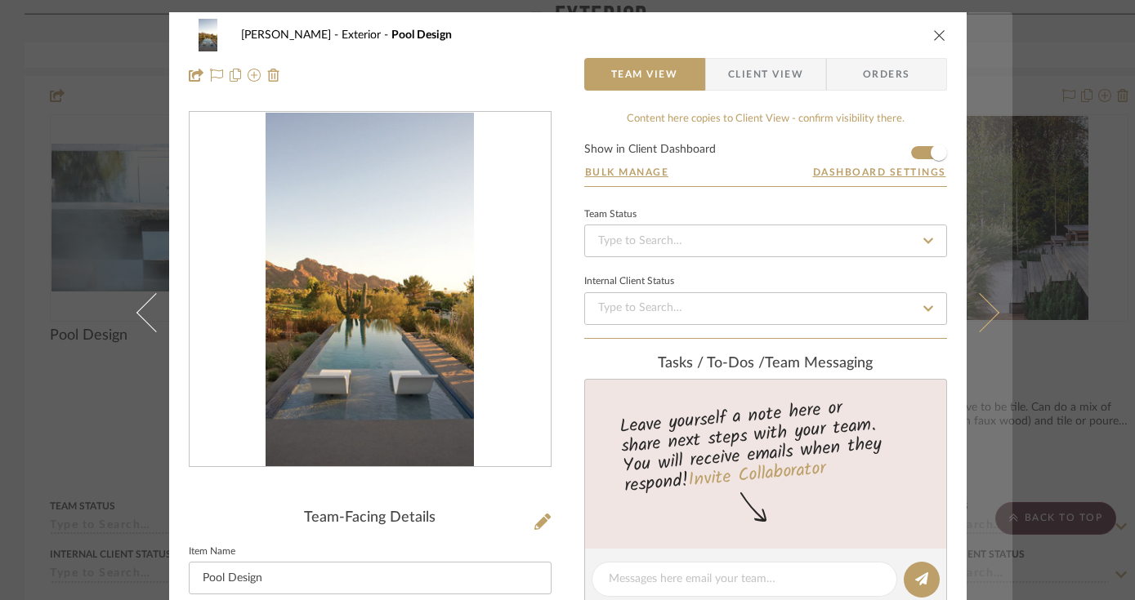
click at [979, 324] on icon at bounding box center [978, 311] width 39 height 39
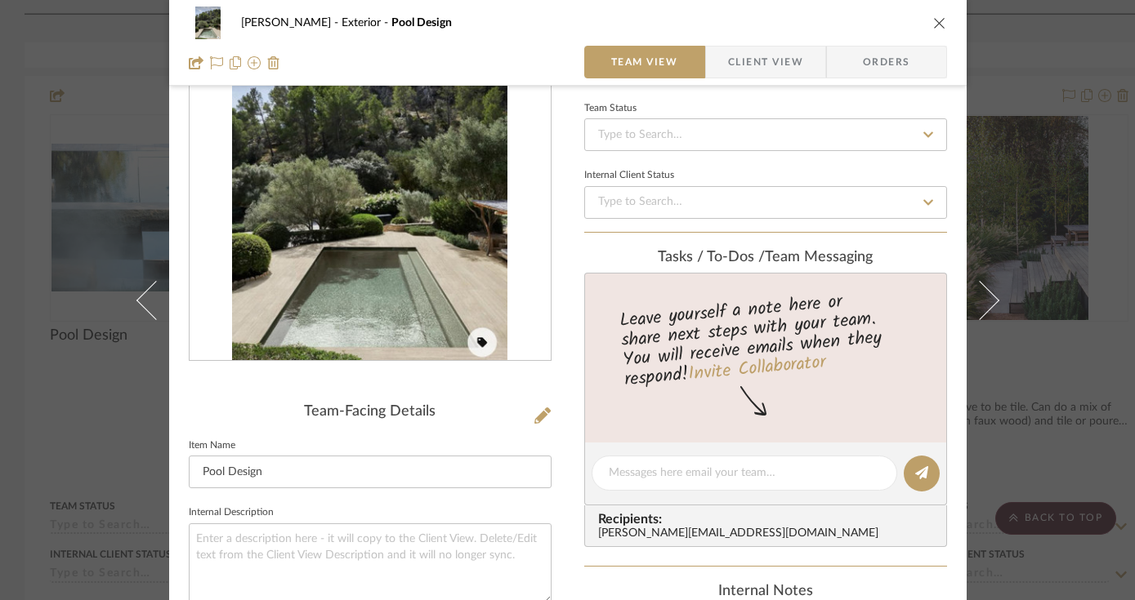
scroll to position [110, 0]
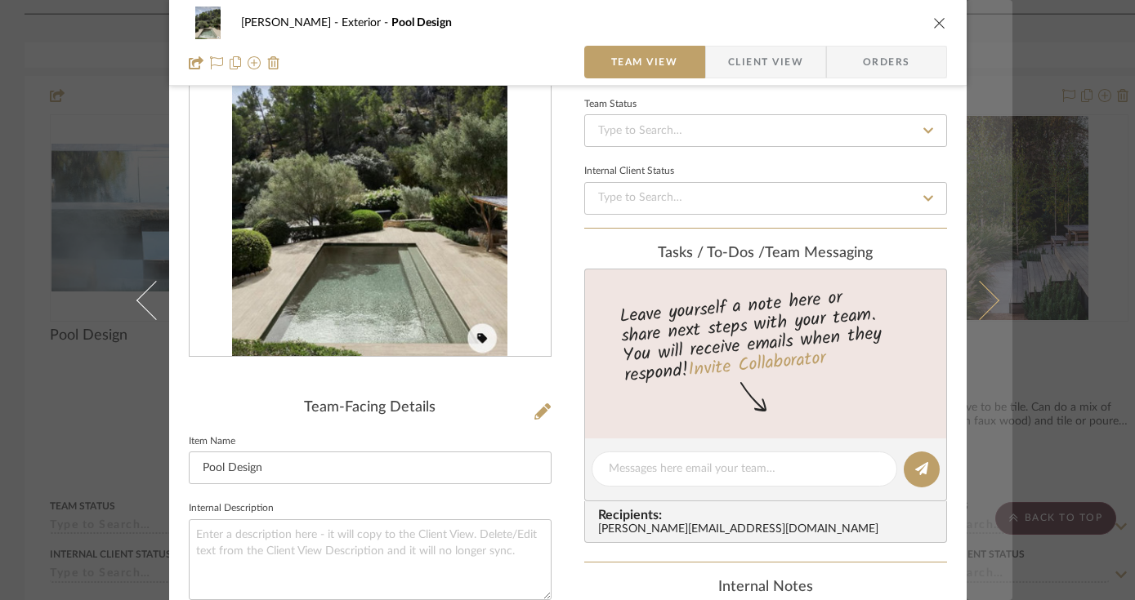
click at [978, 310] on icon at bounding box center [978, 299] width 39 height 39
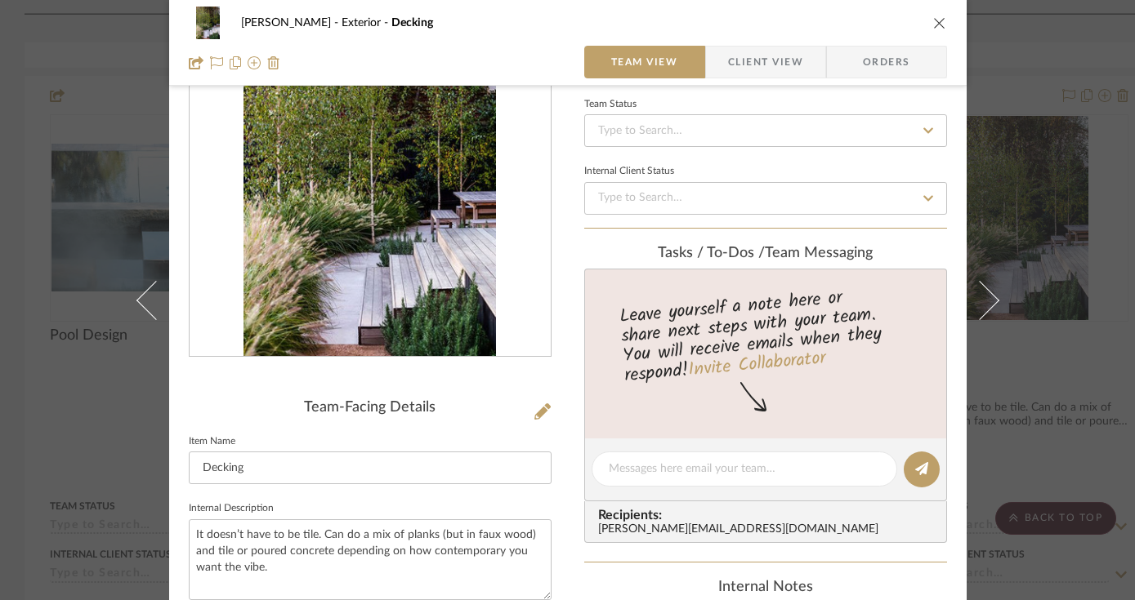
click at [933, 19] on icon "close" at bounding box center [939, 22] width 13 height 13
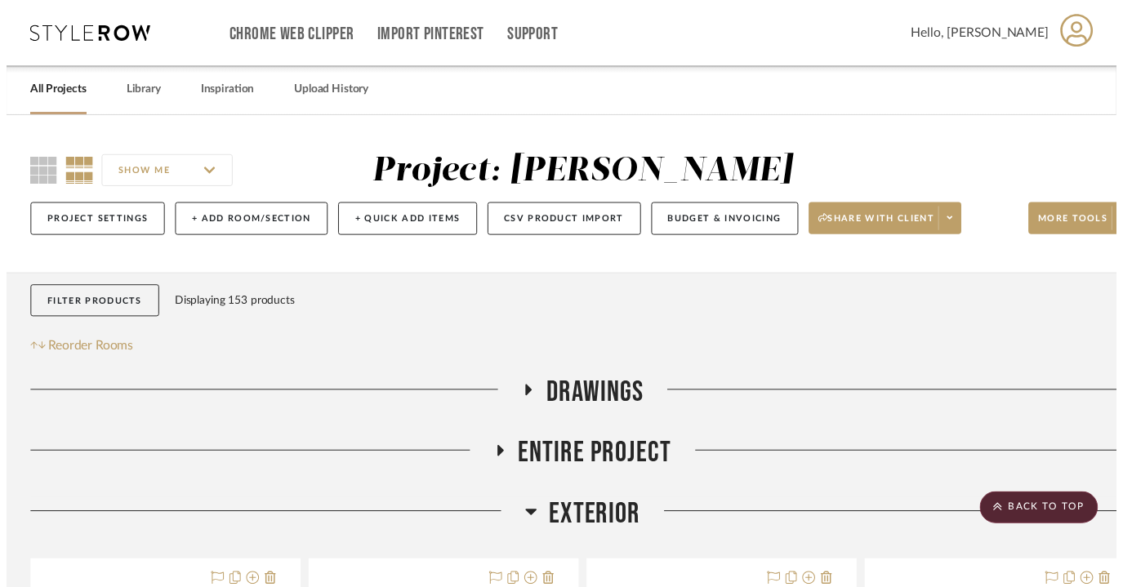
scroll to position [2675, 0]
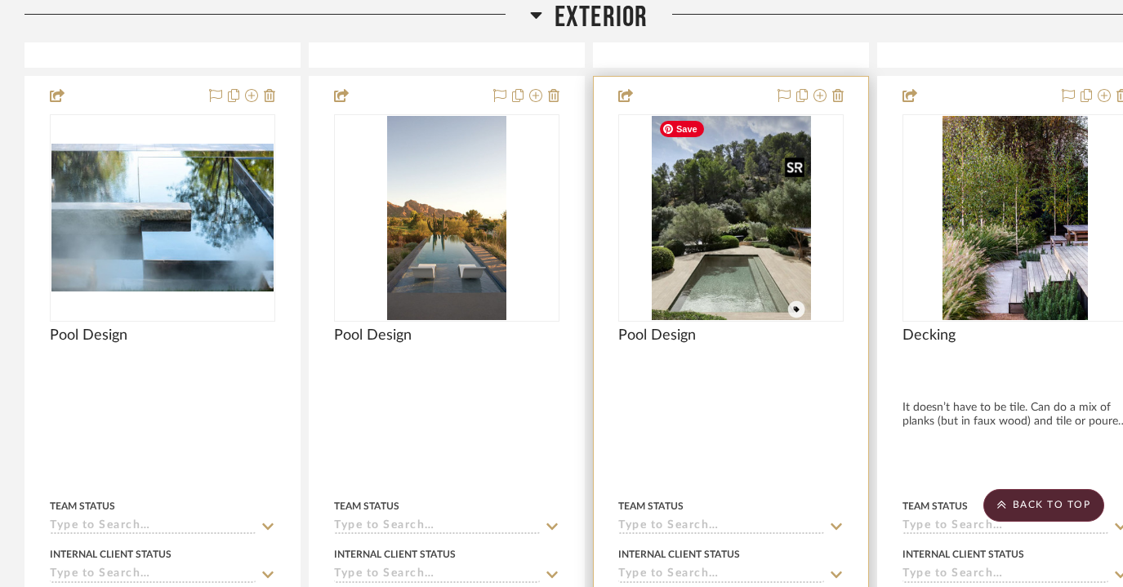
click at [736, 212] on img "0" at bounding box center [731, 218] width 159 height 204
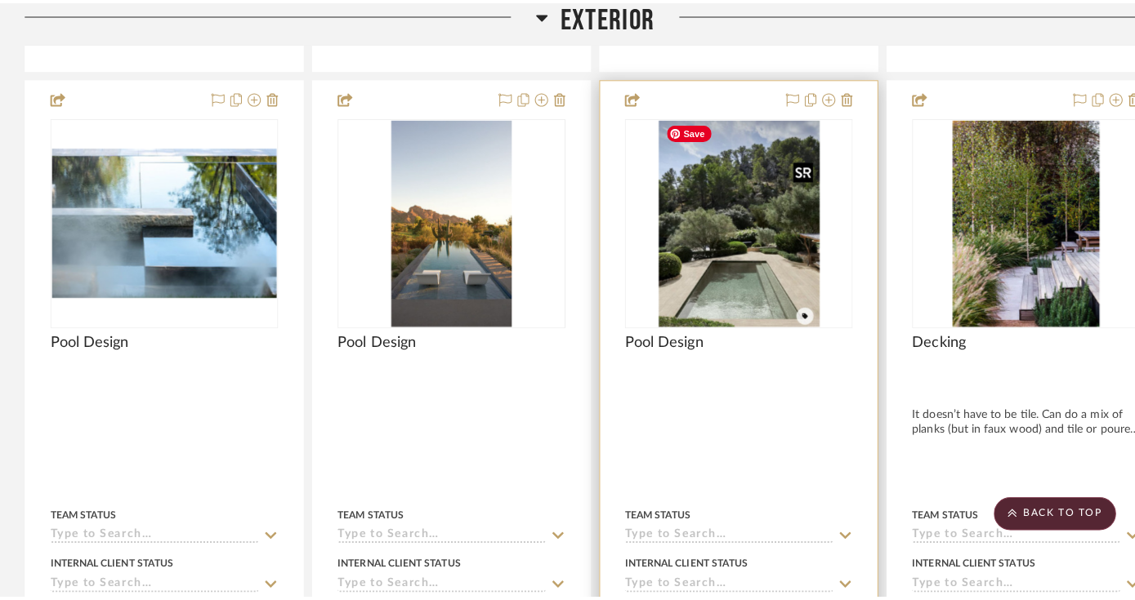
scroll to position [0, 0]
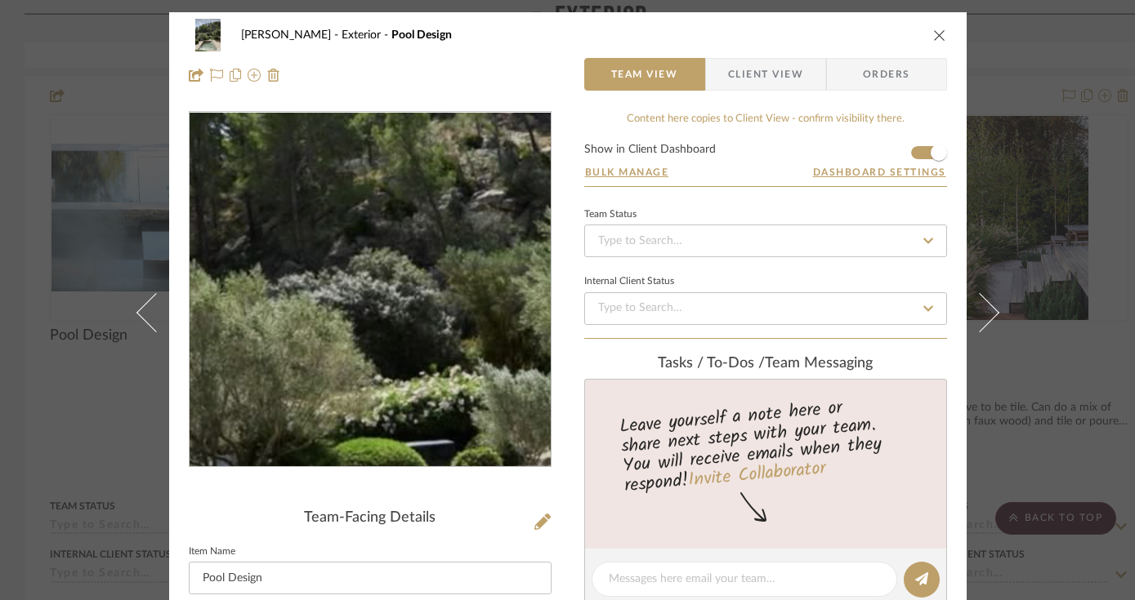
click at [358, 270] on img "0" at bounding box center [370, 290] width 276 height 355
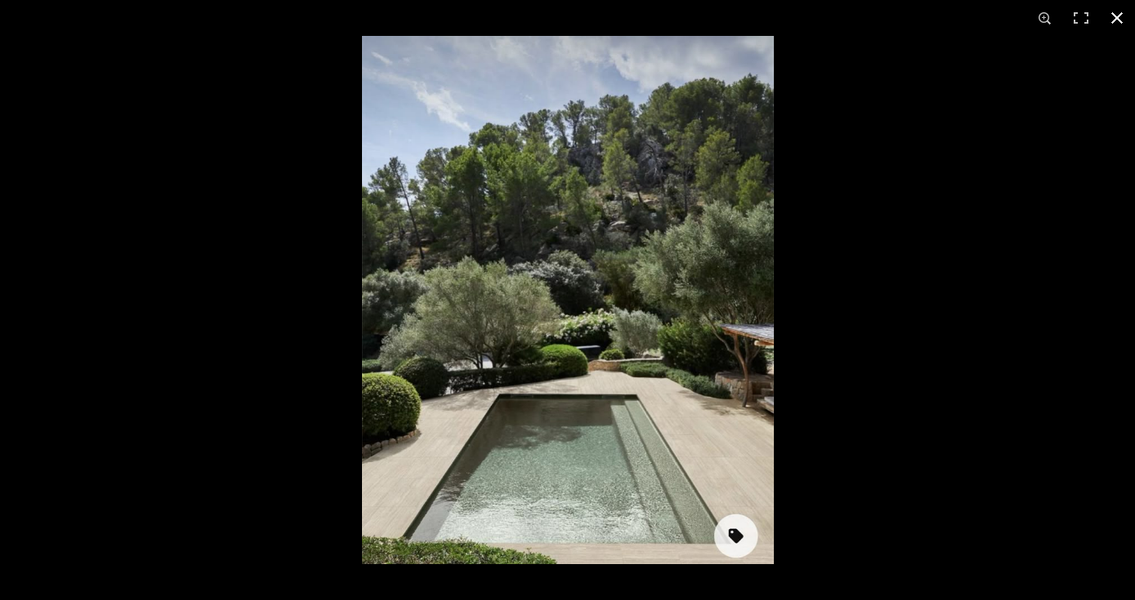
click at [1114, 18] on button at bounding box center [1117, 18] width 36 height 36
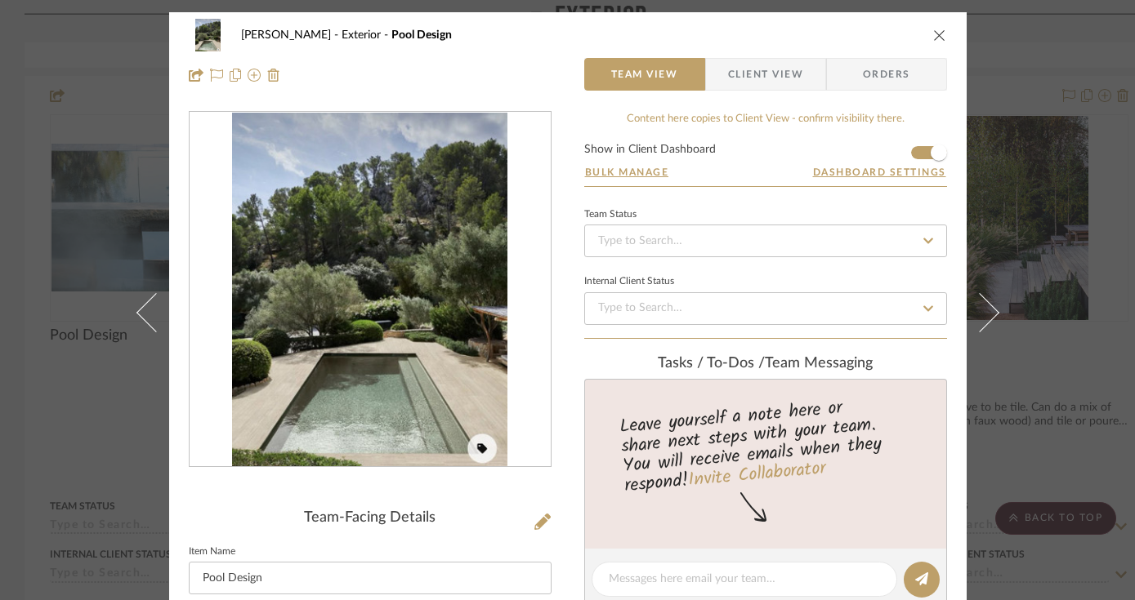
click at [935, 33] on icon "close" at bounding box center [939, 35] width 13 height 13
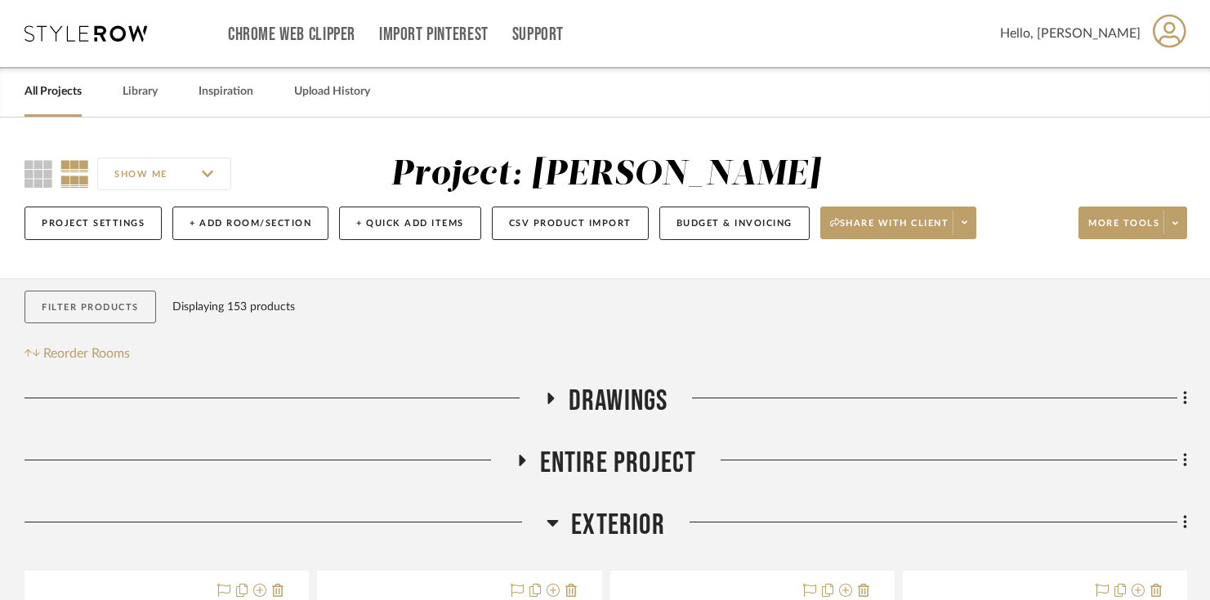
click at [105, 297] on button "Filter Products" at bounding box center [91, 307] width 132 height 33
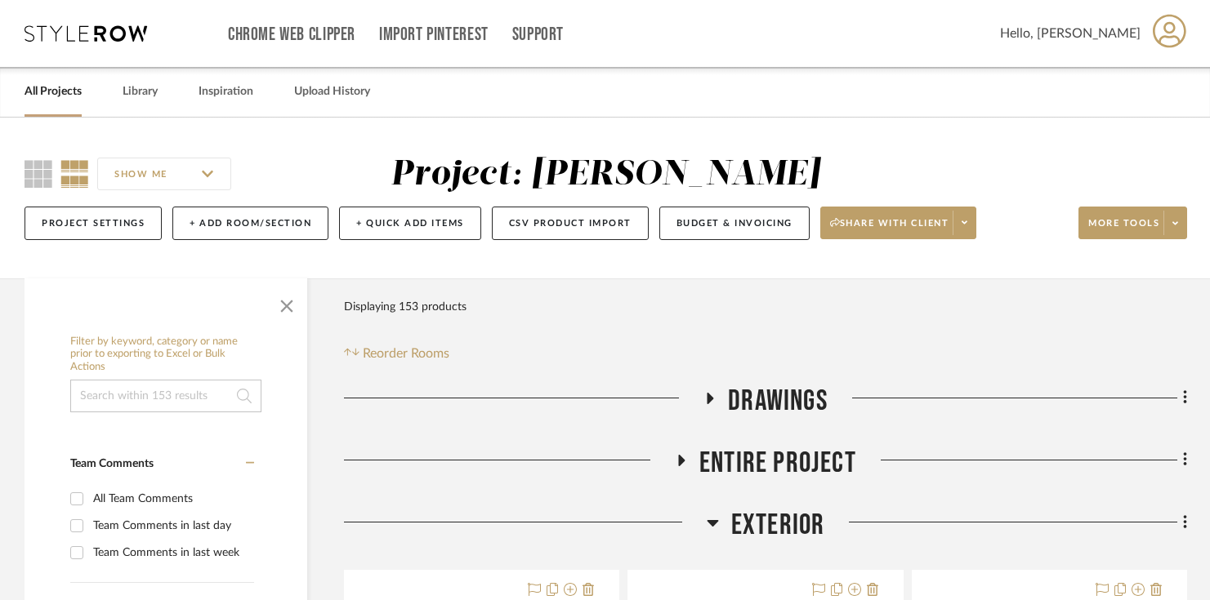
click at [131, 407] on input at bounding box center [165, 396] width 191 height 33
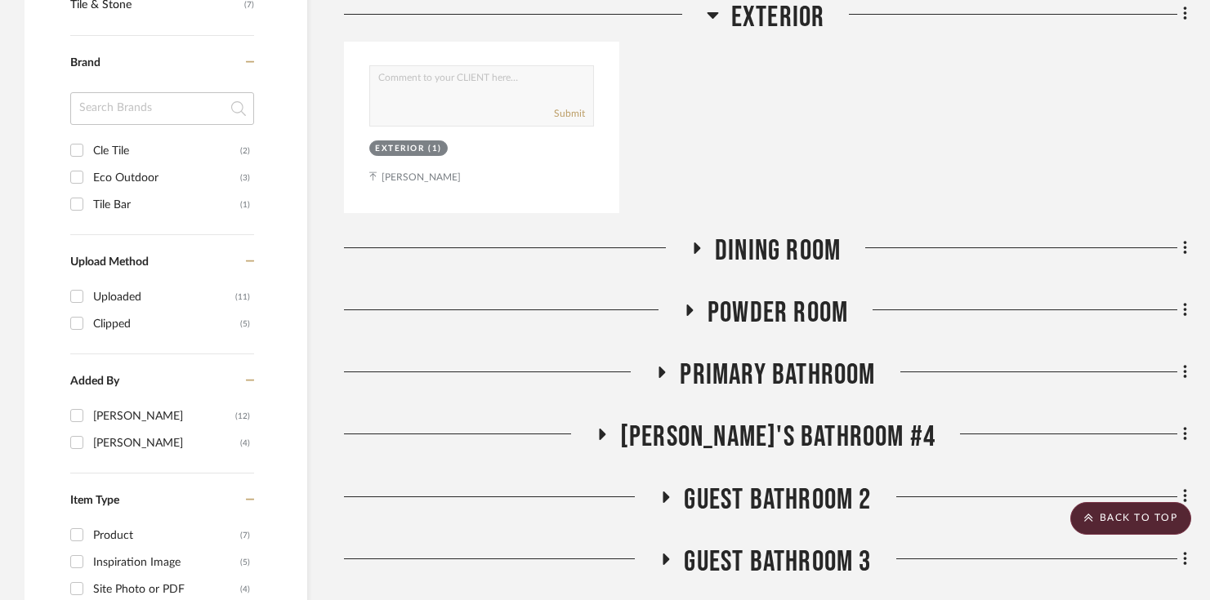
scroll to position [1082, 0]
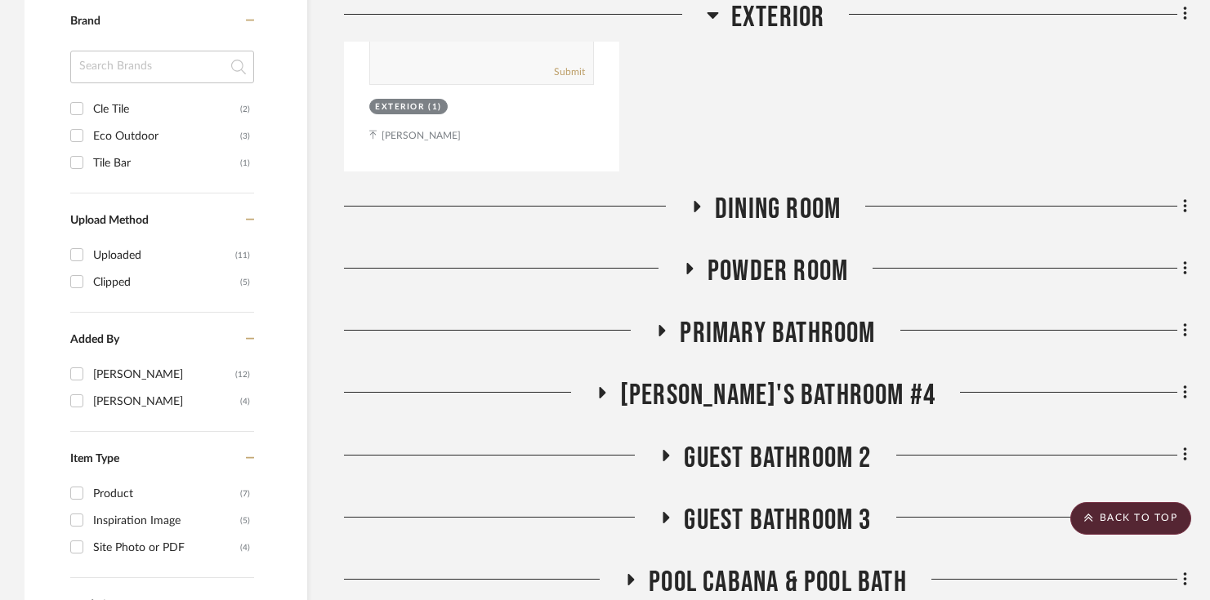
click at [736, 208] on span "Dining Room" at bounding box center [778, 209] width 126 height 35
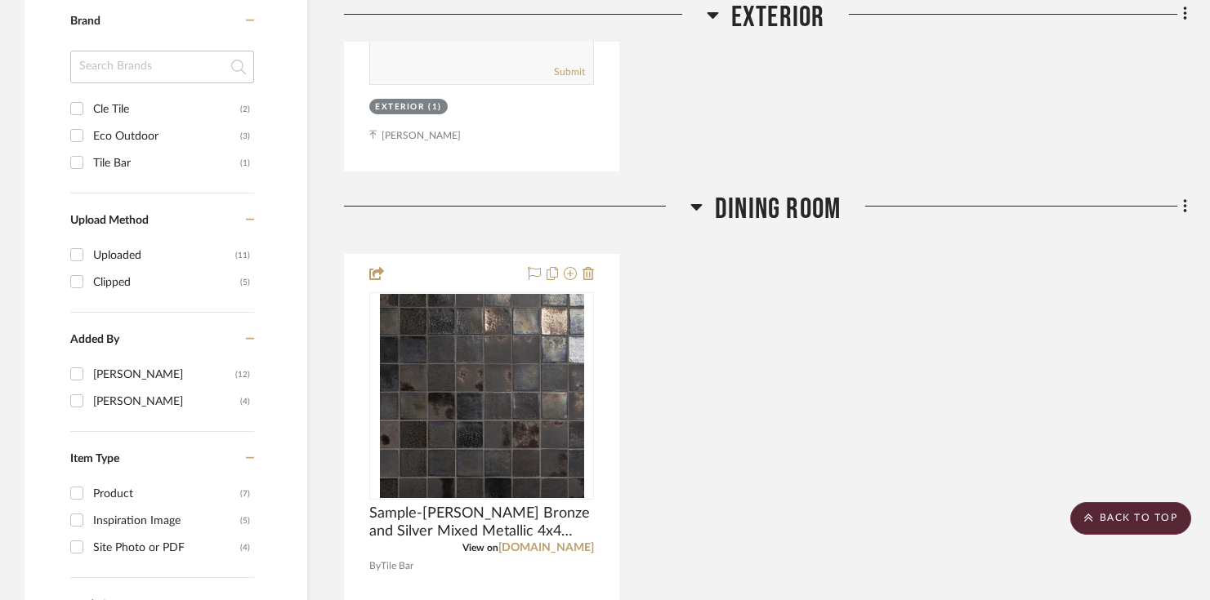
click at [736, 208] on span "Dining Room" at bounding box center [778, 209] width 126 height 35
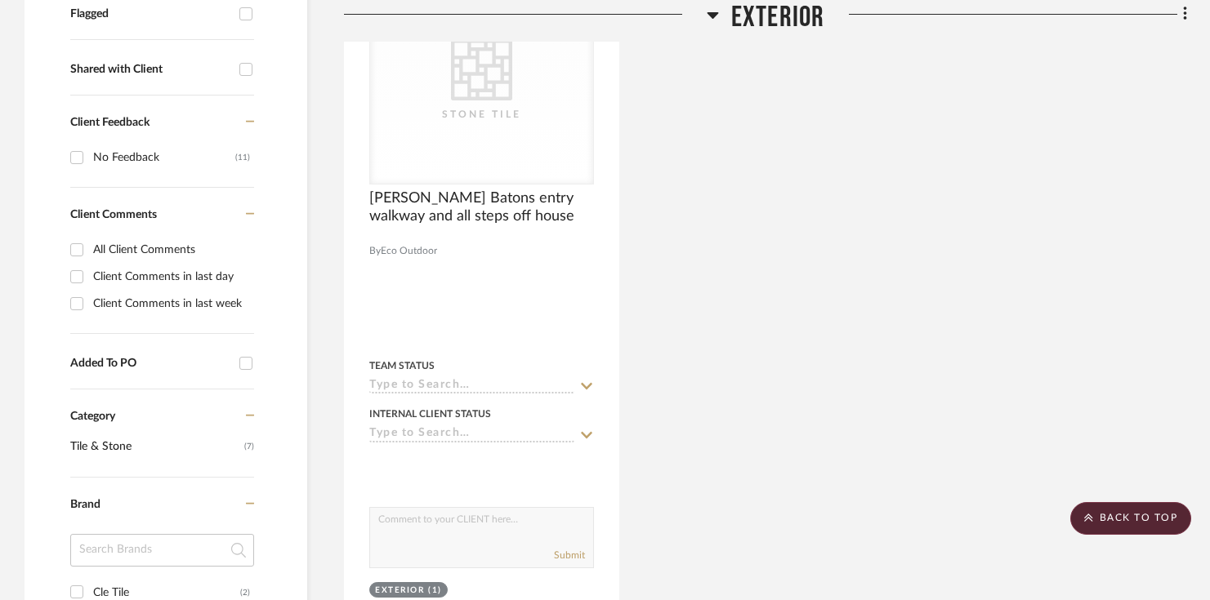
scroll to position [361, 0]
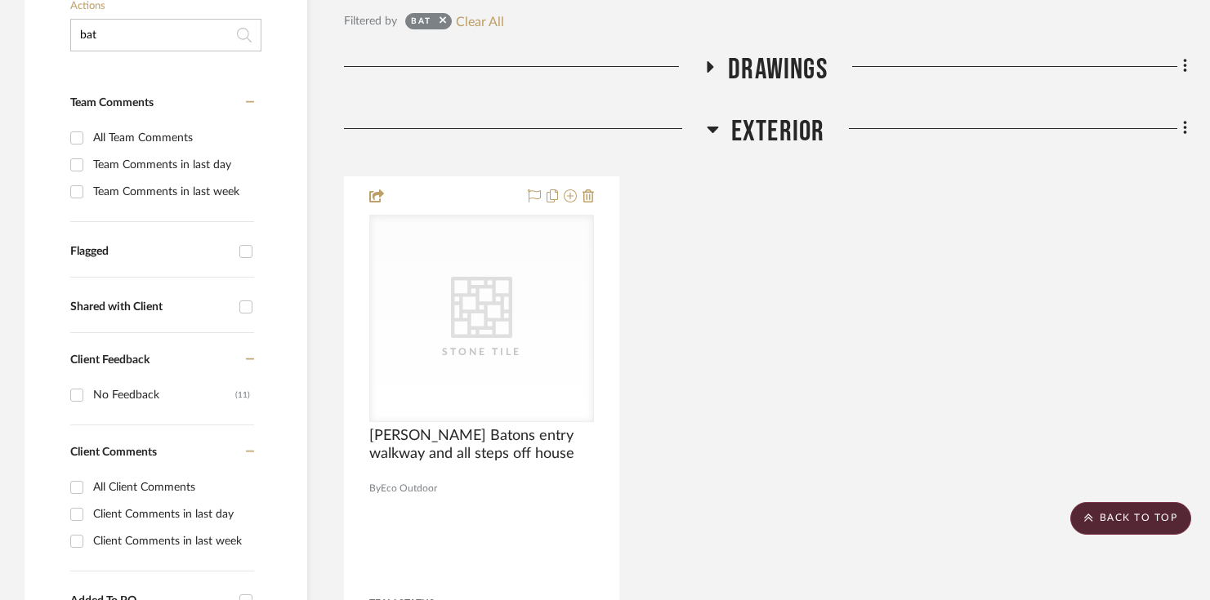
click at [193, 20] on input "bat" at bounding box center [165, 35] width 191 height 33
type input "baton"
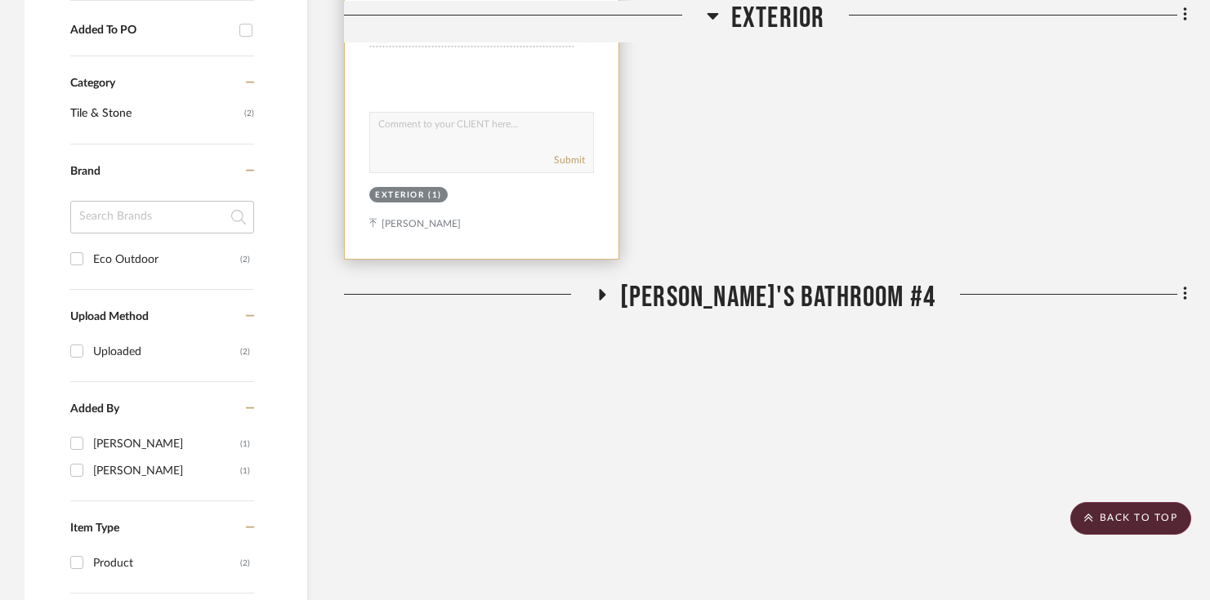
scroll to position [1148, 0]
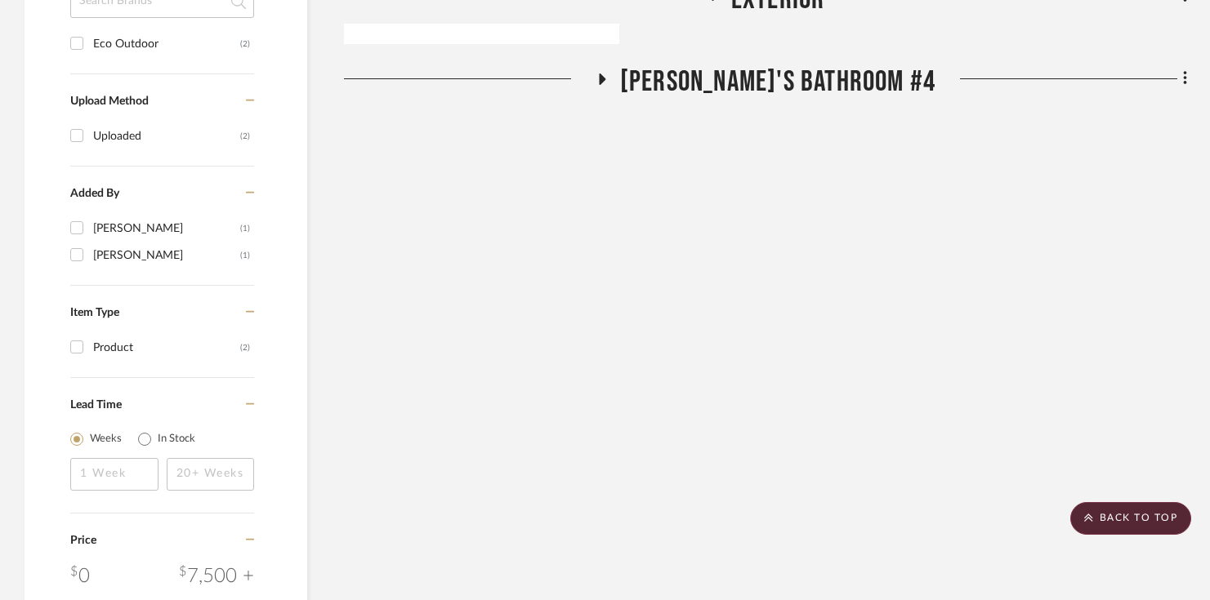
click at [706, 77] on span "Rachel's Bathroom #4" at bounding box center [777, 82] width 315 height 35
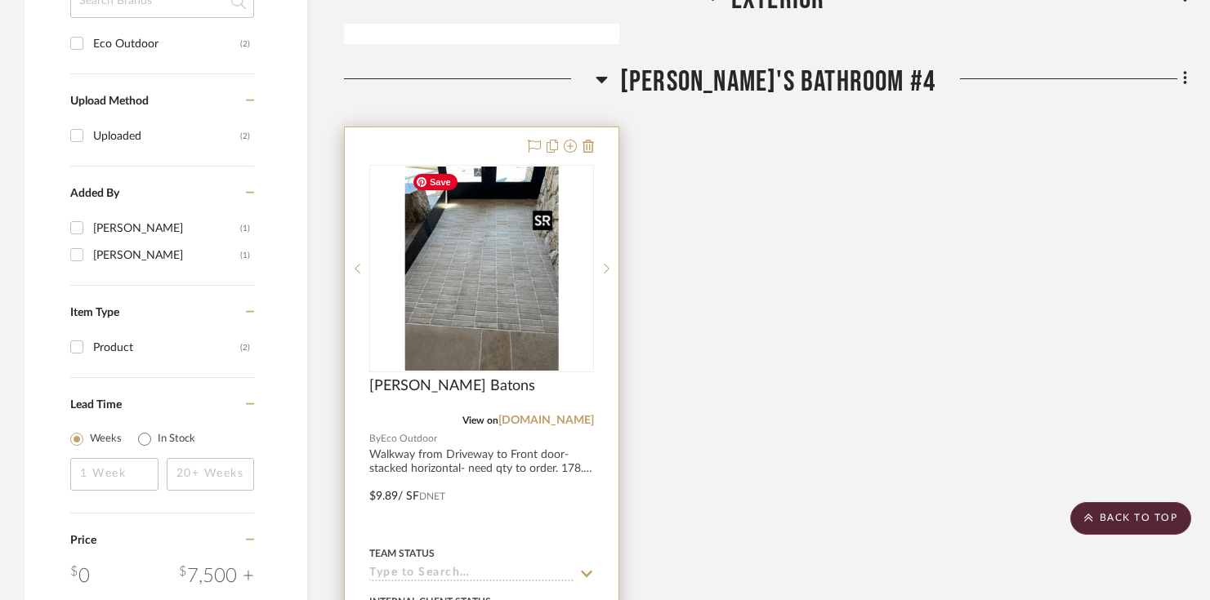
click at [0, 0] on img at bounding box center [0, 0] width 0 height 0
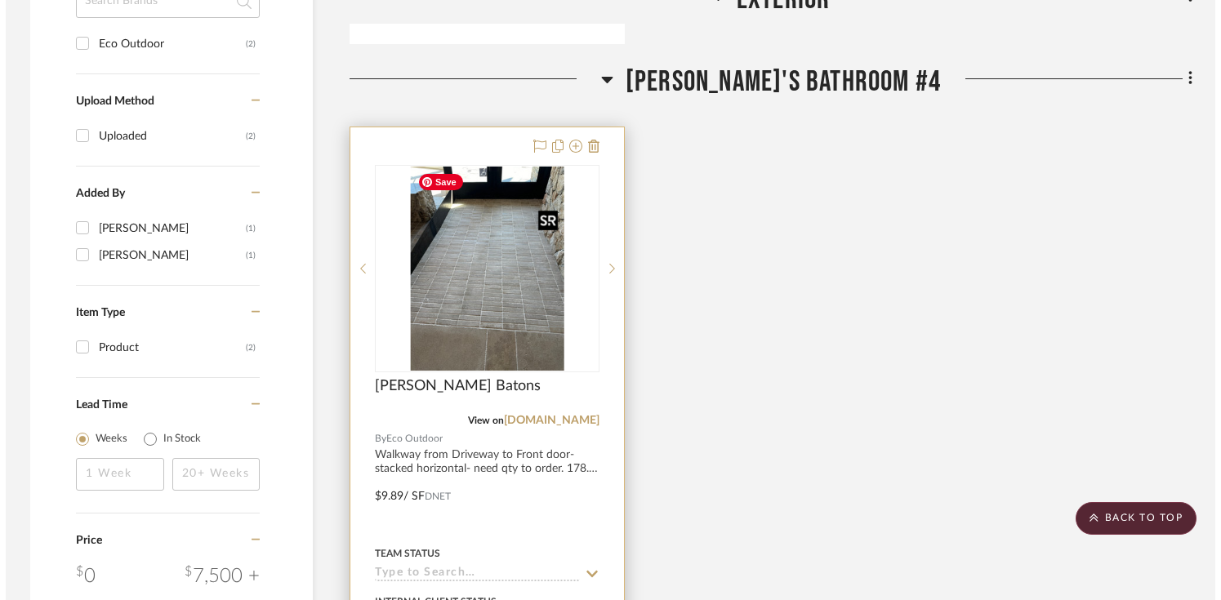
scroll to position [0, 0]
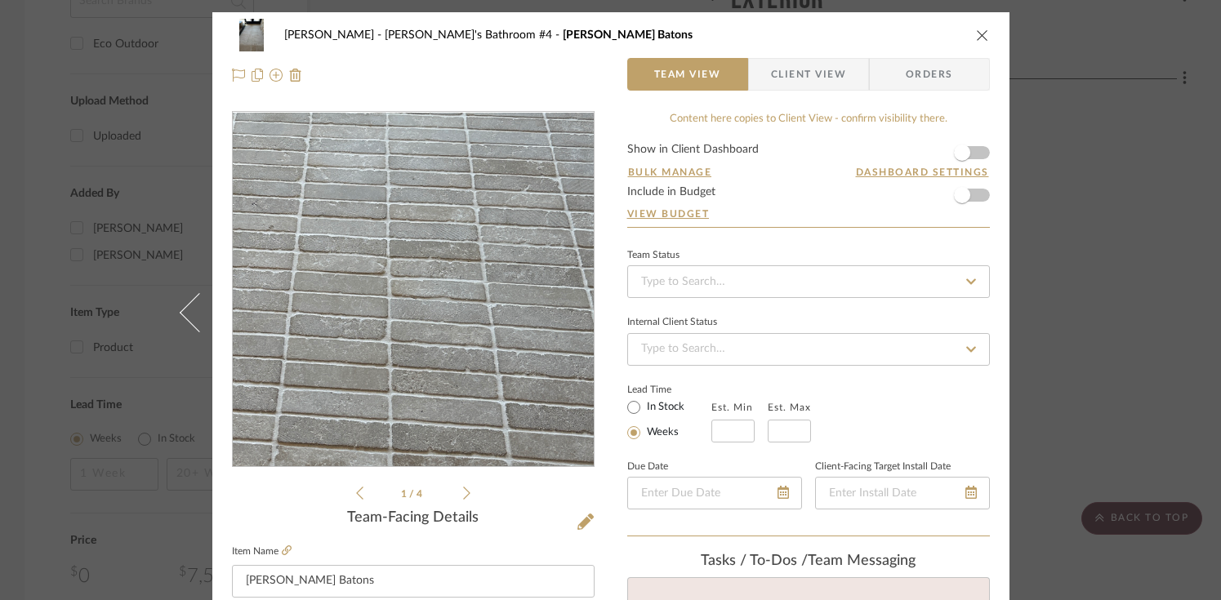
click at [420, 326] on img "0" at bounding box center [412, 290] width 265 height 355
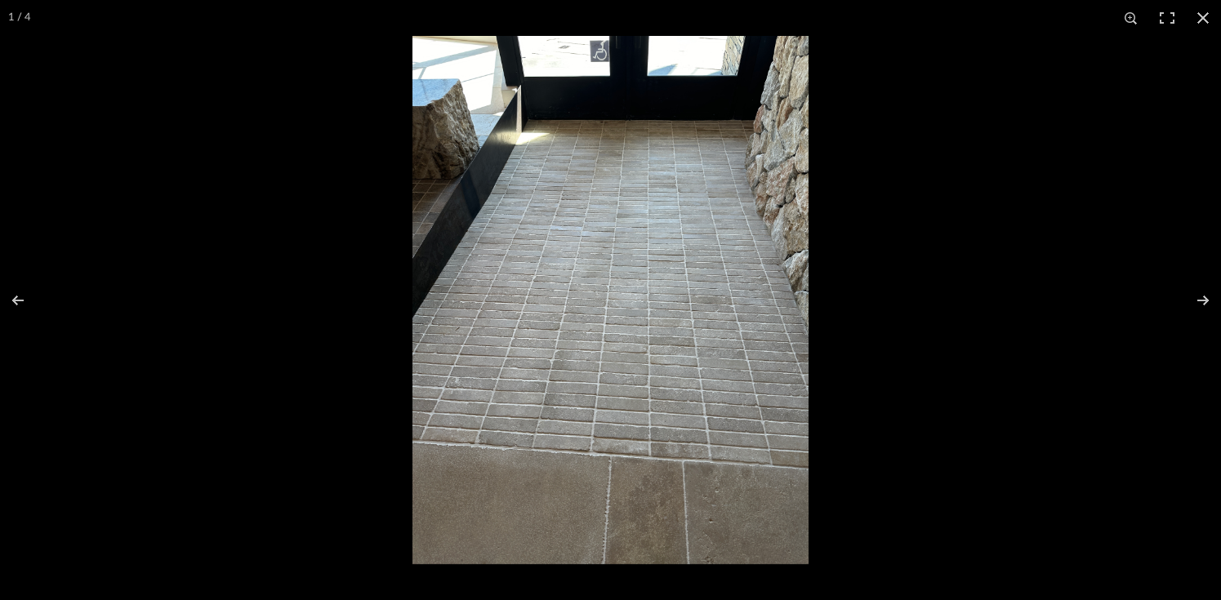
click at [449, 332] on img at bounding box center [611, 300] width 396 height 529
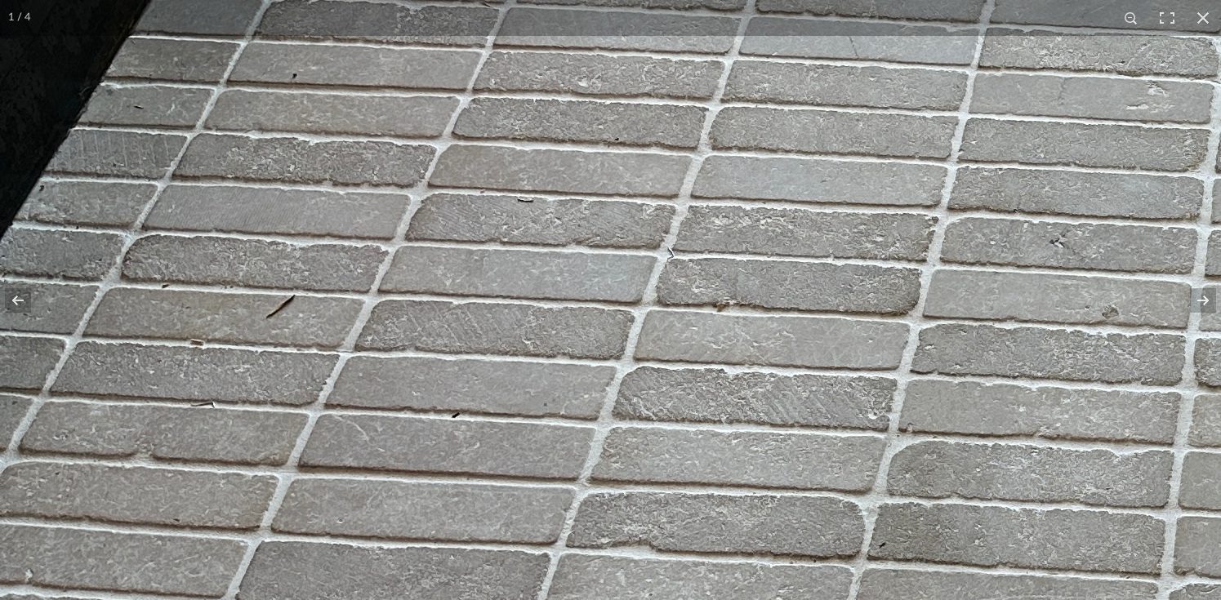
click at [503, 348] on img at bounding box center [1235, 128] width 2470 height 3294
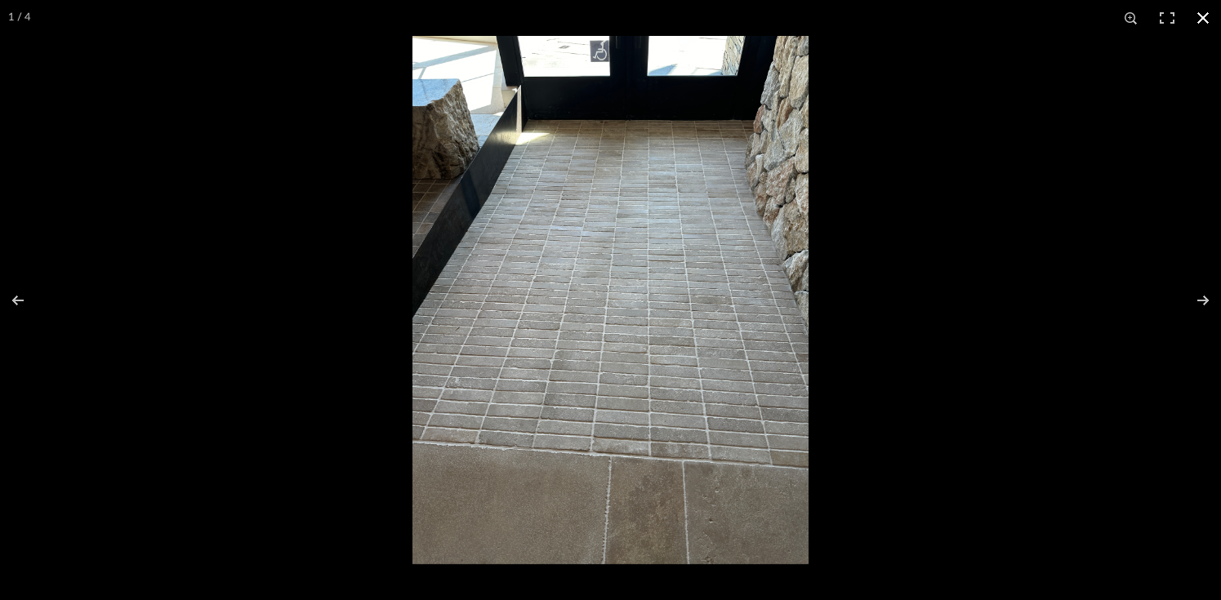
click at [1140, 16] on button at bounding box center [1203, 18] width 36 height 36
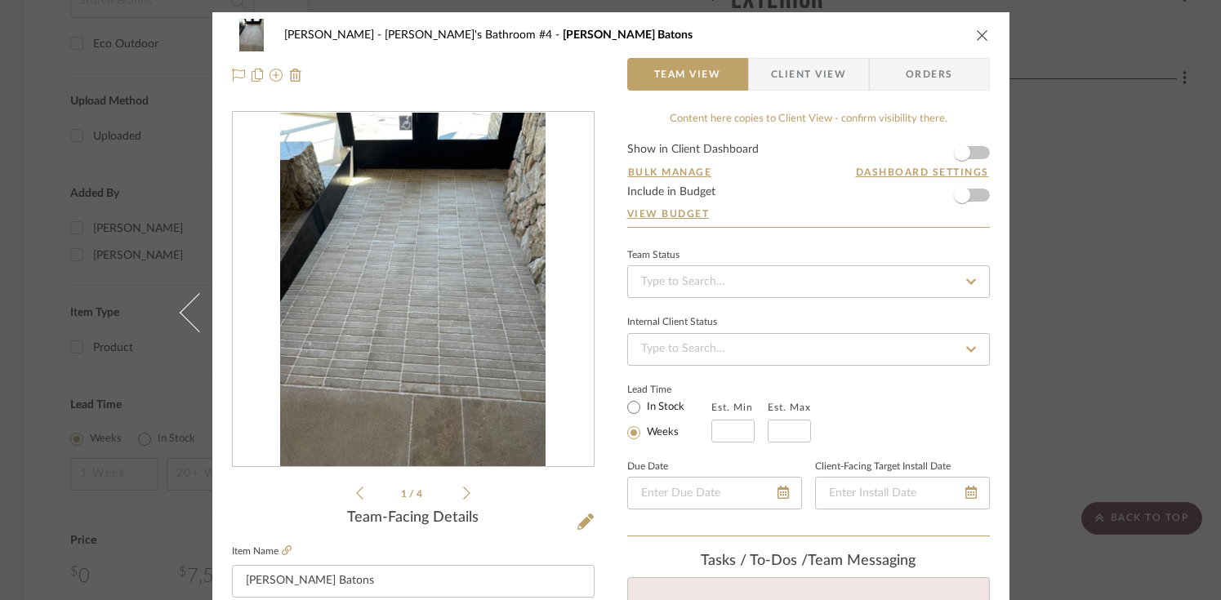
click at [978, 39] on icon "close" at bounding box center [982, 35] width 13 height 13
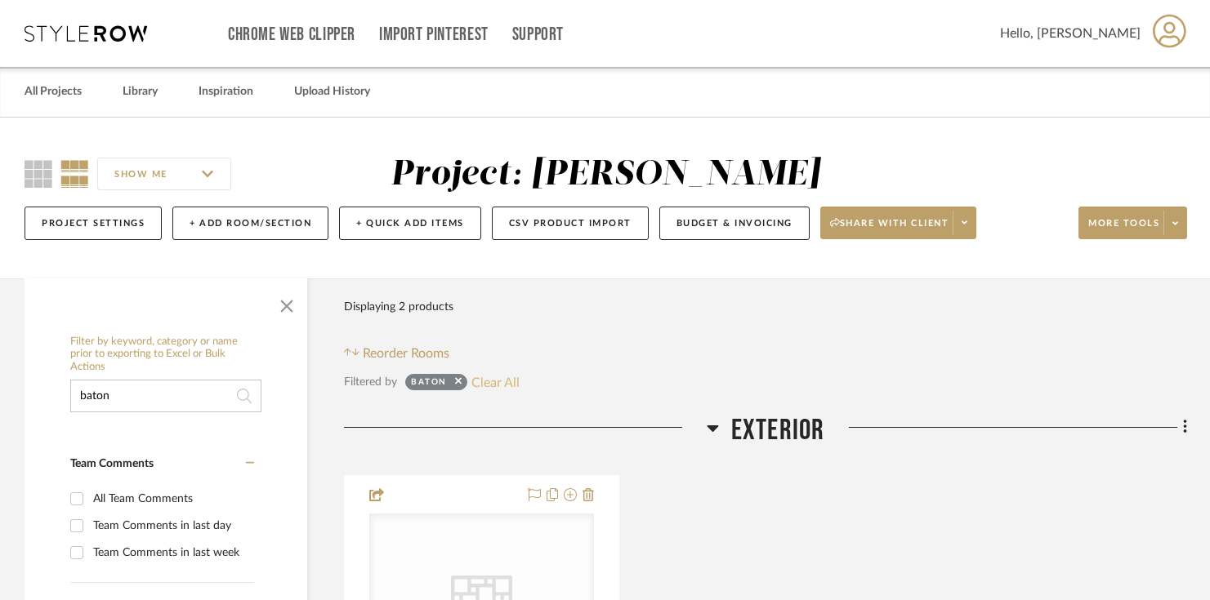
click at [498, 386] on button "Clear All" at bounding box center [495, 382] width 48 height 21
